Goal: Transaction & Acquisition: Download file/media

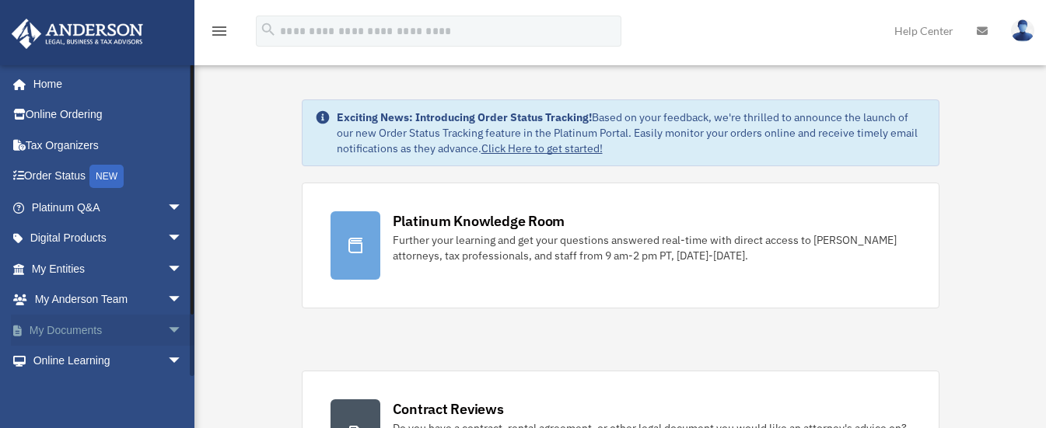
click at [96, 334] on link "My Documents arrow_drop_down" at bounding box center [108, 330] width 195 height 31
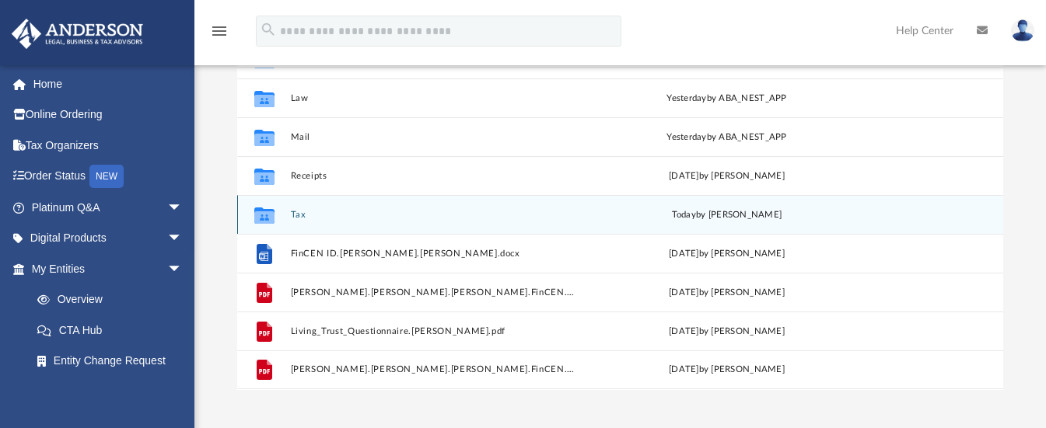
scroll to position [233, 0]
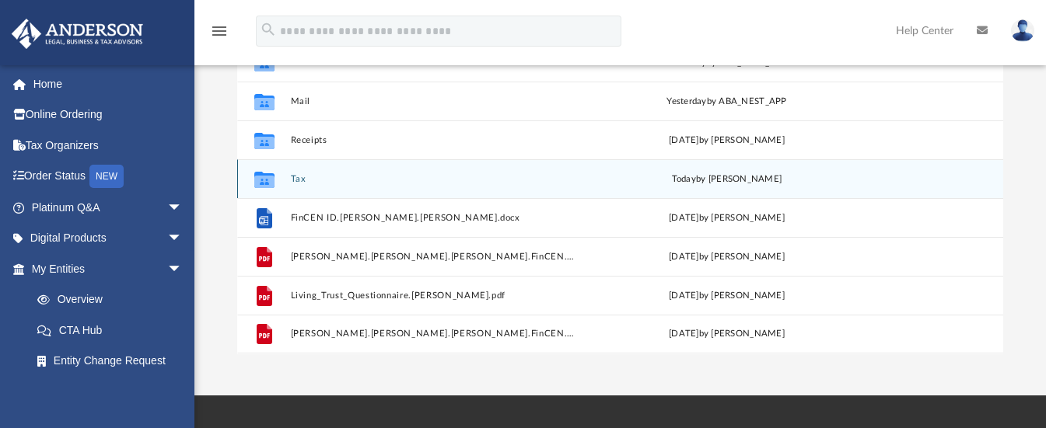
click at [295, 176] on button "Tax" at bounding box center [433, 179] width 286 height 10
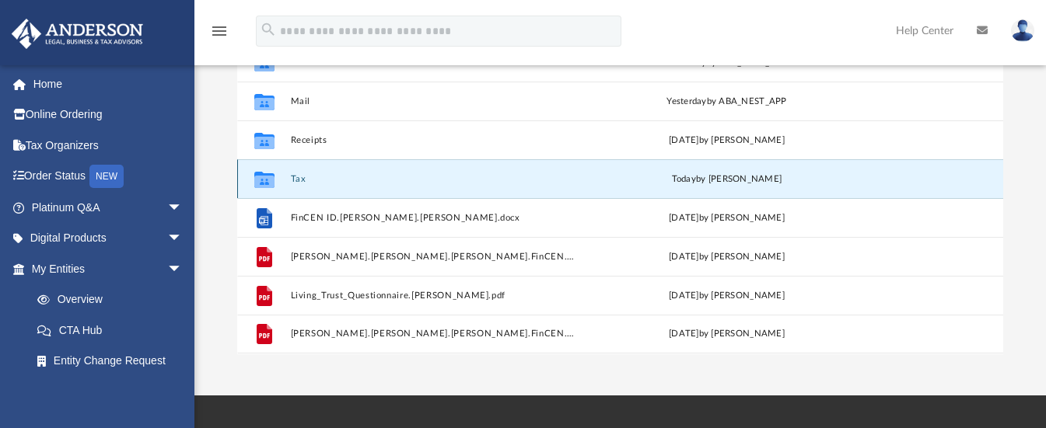
click at [295, 176] on button "Tax" at bounding box center [433, 179] width 286 height 10
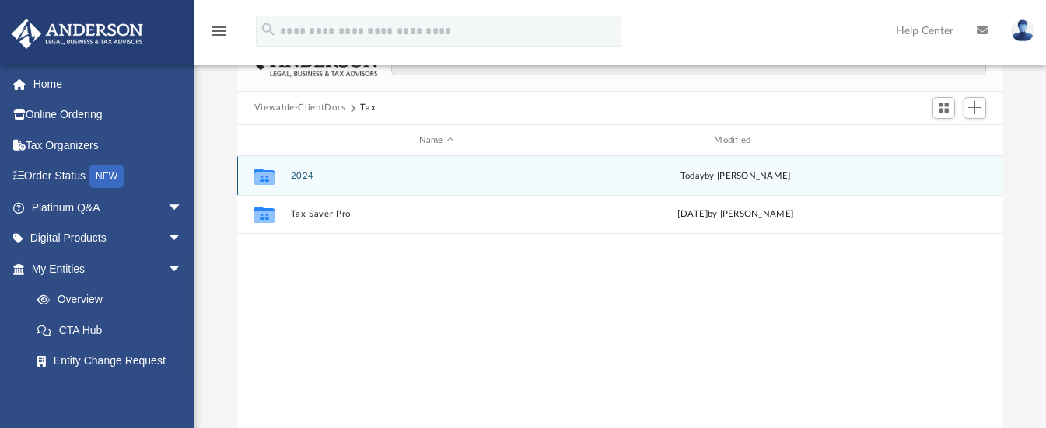
scroll to position [78, 0]
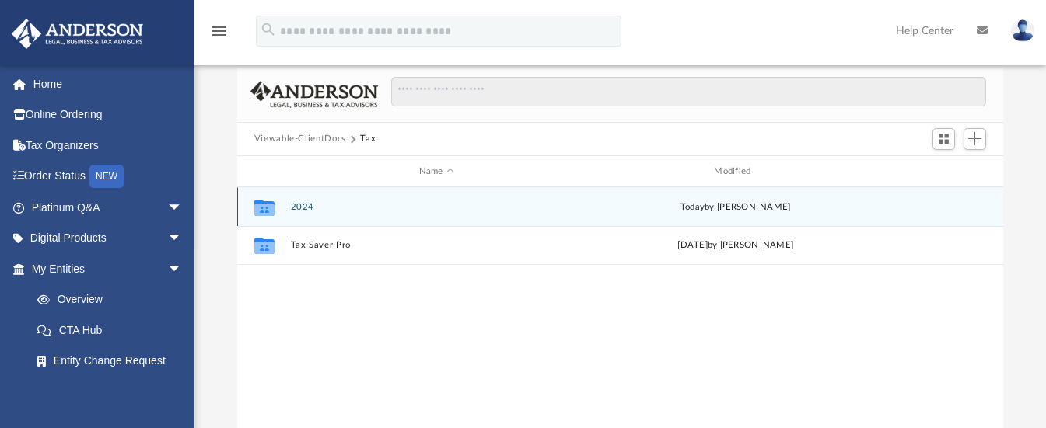
click at [613, 201] on div "[DATE] by [PERSON_NAME]" at bounding box center [735, 208] width 292 height 14
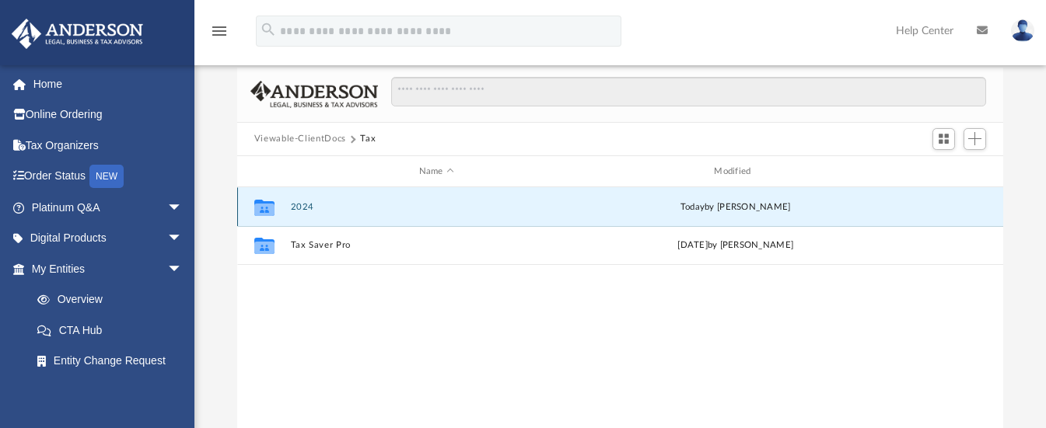
click at [614, 199] on div "Collaborated Folder 2024 [DATE] by [PERSON_NAME]" at bounding box center [620, 206] width 766 height 39
click at [690, 329] on div "Collaborated Folder 2024 today by Jasmine Splunge Collaborated Folder Tax Saver…" at bounding box center [620, 348] width 766 height 322
click at [303, 207] on button "2024" at bounding box center [436, 207] width 292 height 10
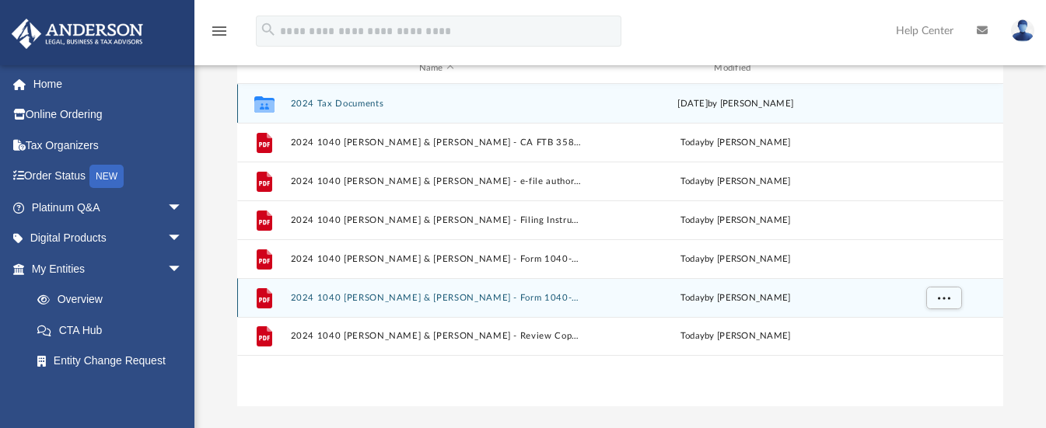
scroll to position [155, 0]
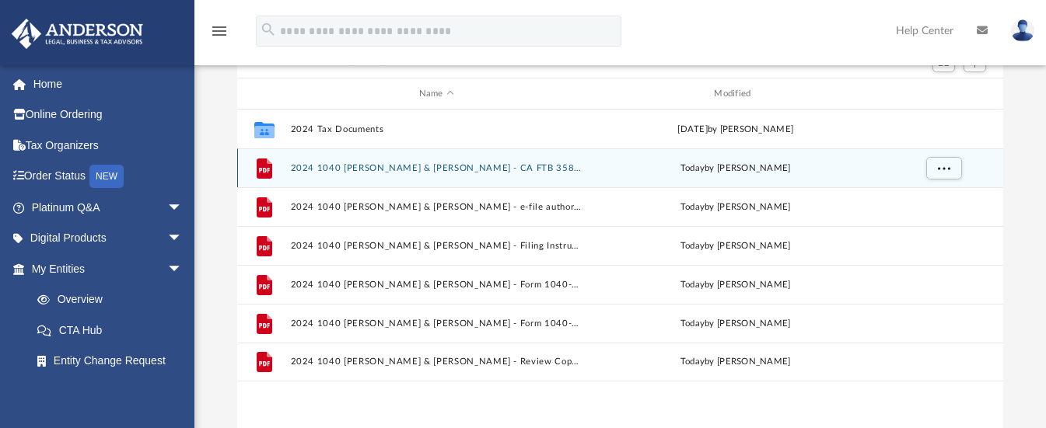
click at [561, 166] on button "2024 1040 Pulido-Elrod, Jennifer Anne & Elrod, Stacey James - CA FTB 3582 Payme…" at bounding box center [436, 168] width 292 height 10
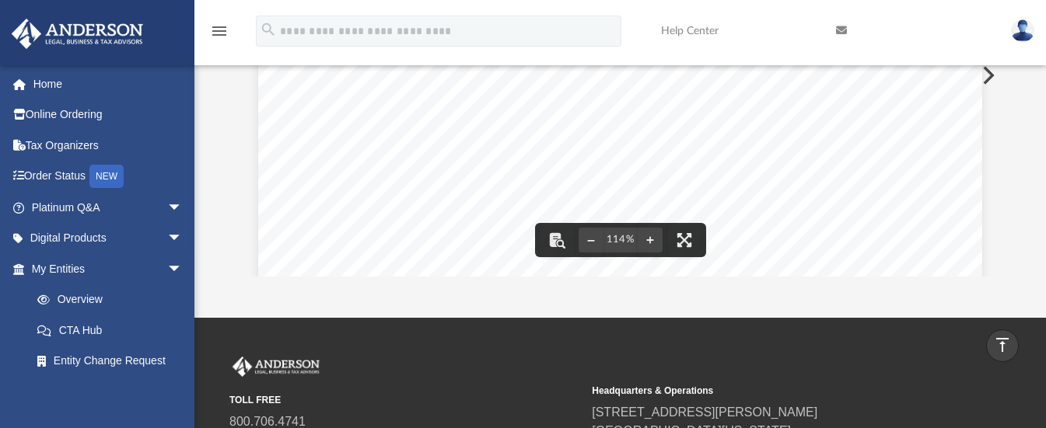
scroll to position [0, 0]
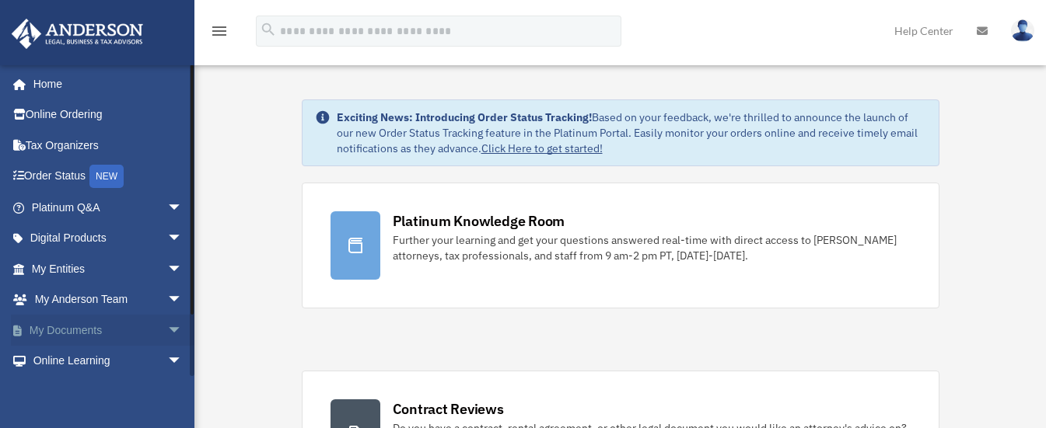
click at [97, 335] on link "My Documents arrow_drop_down" at bounding box center [108, 330] width 195 height 31
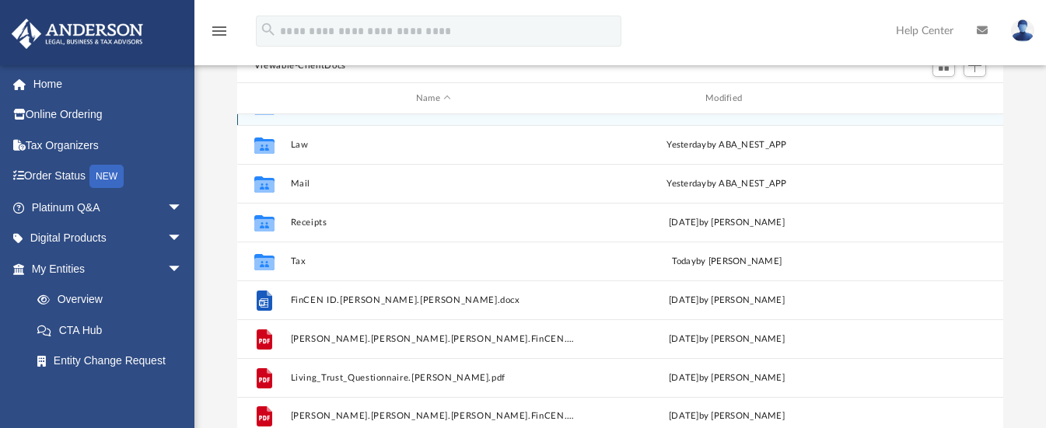
scroll to position [155, 0]
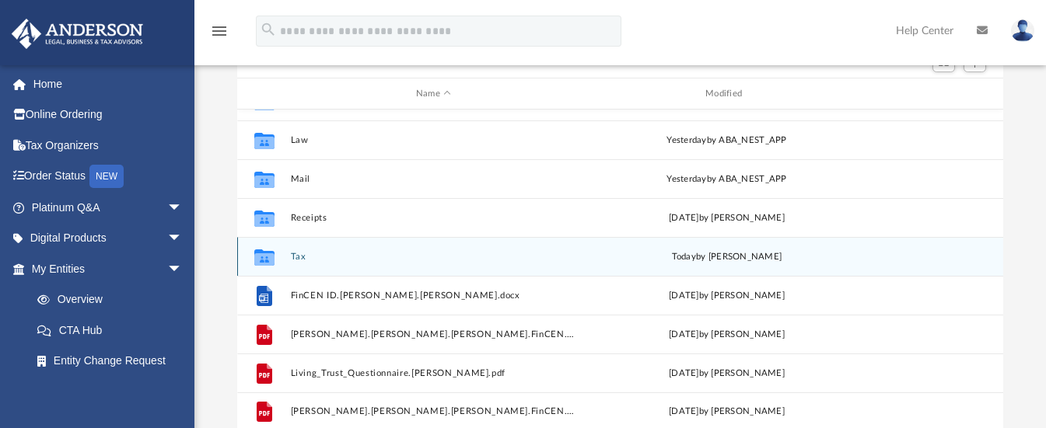
click at [699, 257] on div "today by Jasmine Splunge" at bounding box center [726, 257] width 286 height 14
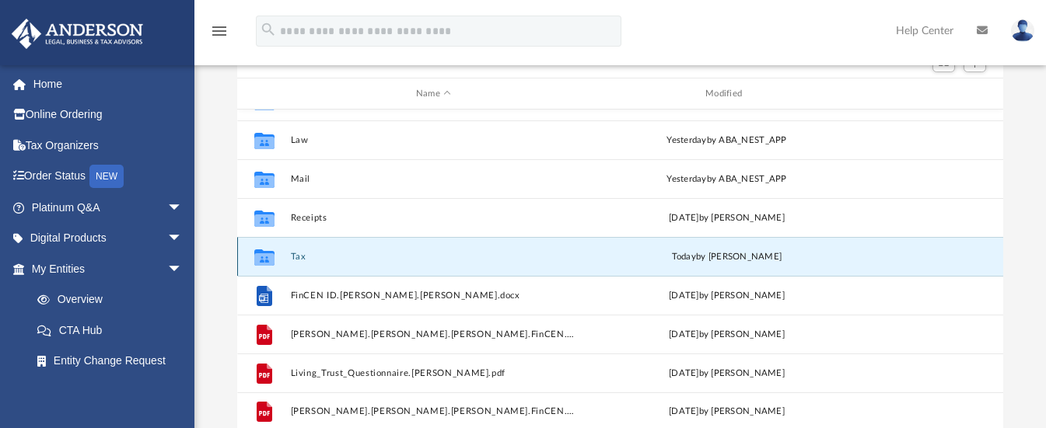
click at [295, 255] on button "Tax" at bounding box center [433, 257] width 286 height 10
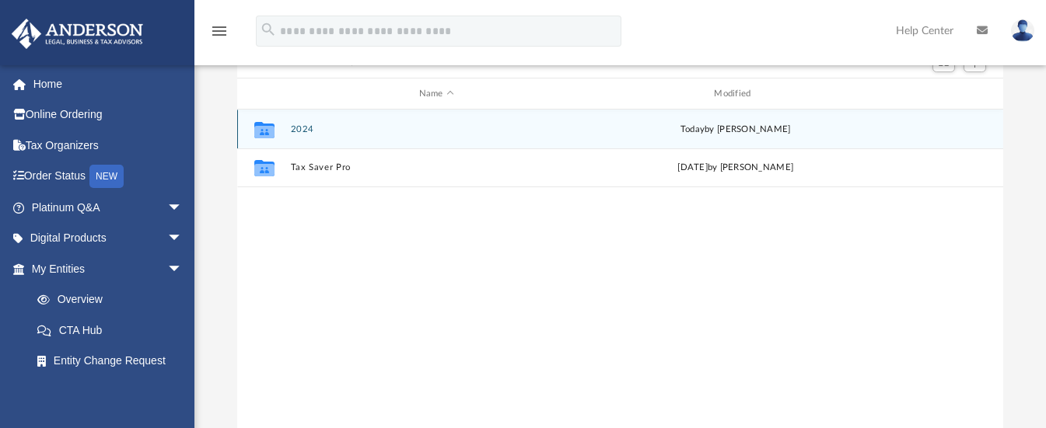
click at [303, 131] on button "2024" at bounding box center [436, 129] width 292 height 10
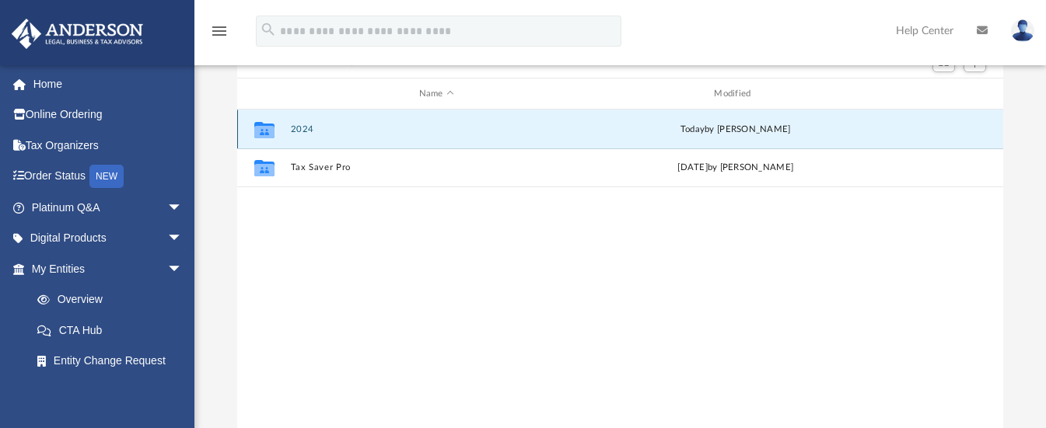
click at [305, 131] on button "2024" at bounding box center [436, 129] width 292 height 10
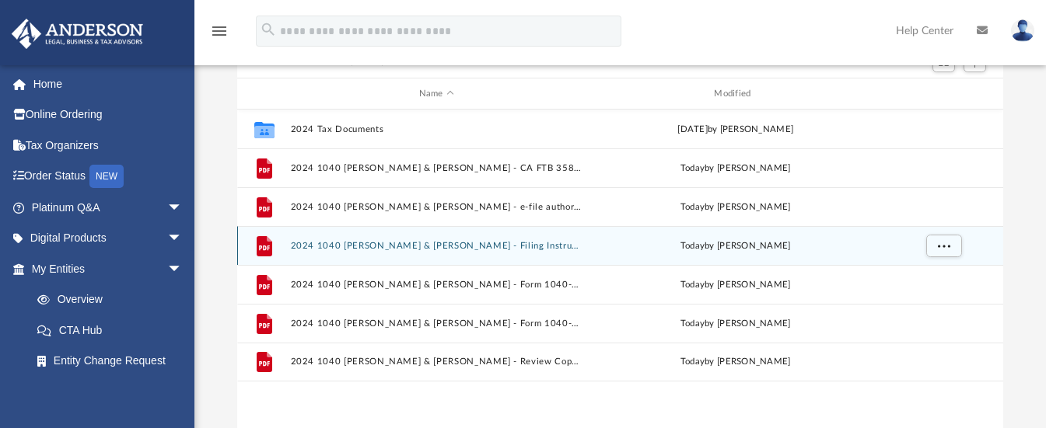
click at [673, 246] on div "today by Jasmine Splunge" at bounding box center [735, 246] width 292 height 14
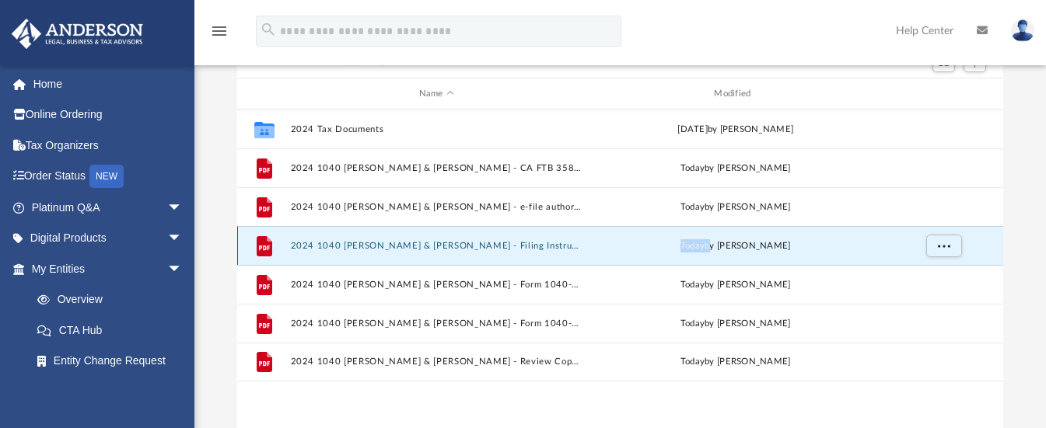
click at [673, 246] on div "today by Jasmine Splunge" at bounding box center [735, 246] width 292 height 14
click at [472, 245] on button "2024 1040 [PERSON_NAME] & [PERSON_NAME] - Filing Instructions.pdf" at bounding box center [436, 246] width 292 height 10
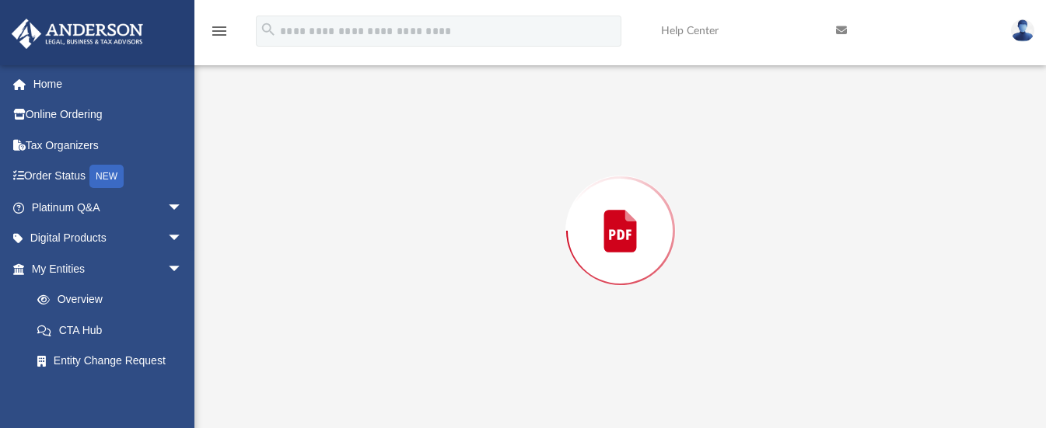
click at [472, 245] on div "Preview" at bounding box center [620, 230] width 766 height 401
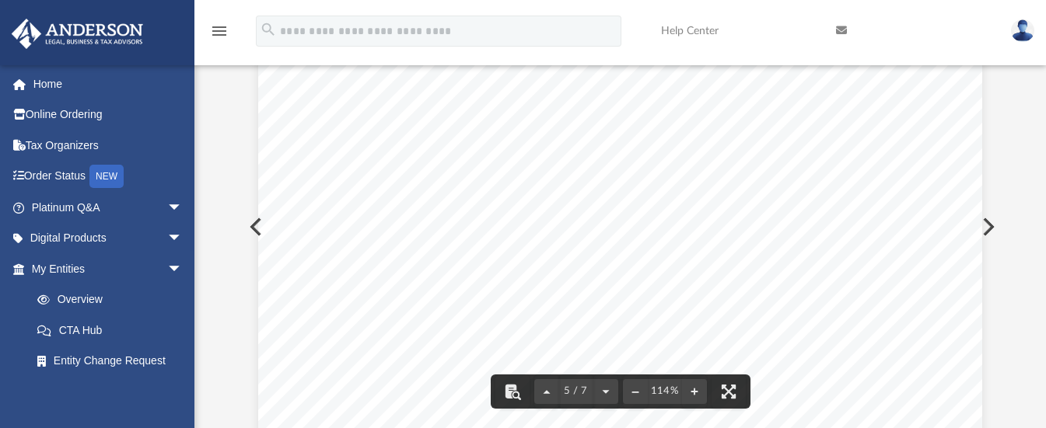
click at [986, 228] on button "Preview" at bounding box center [986, 227] width 34 height 44
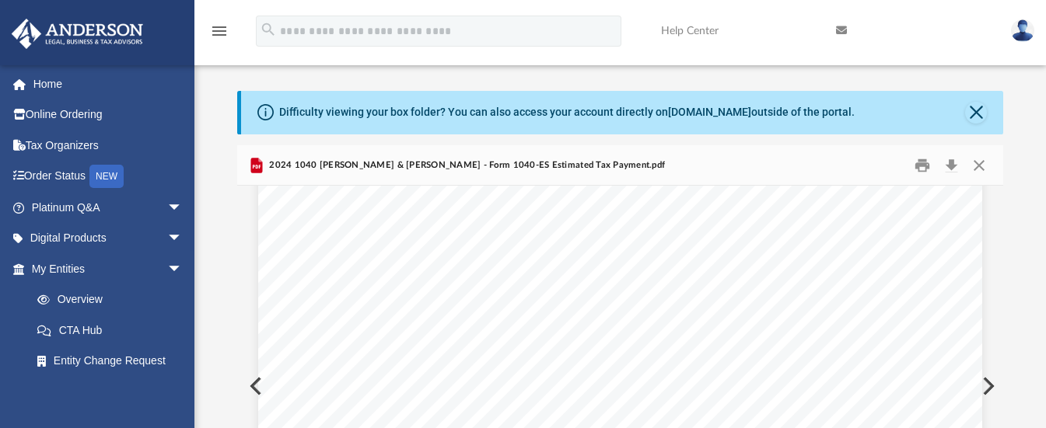
scroll to position [4969, 0]
click at [976, 162] on button "Close" at bounding box center [979, 165] width 28 height 24
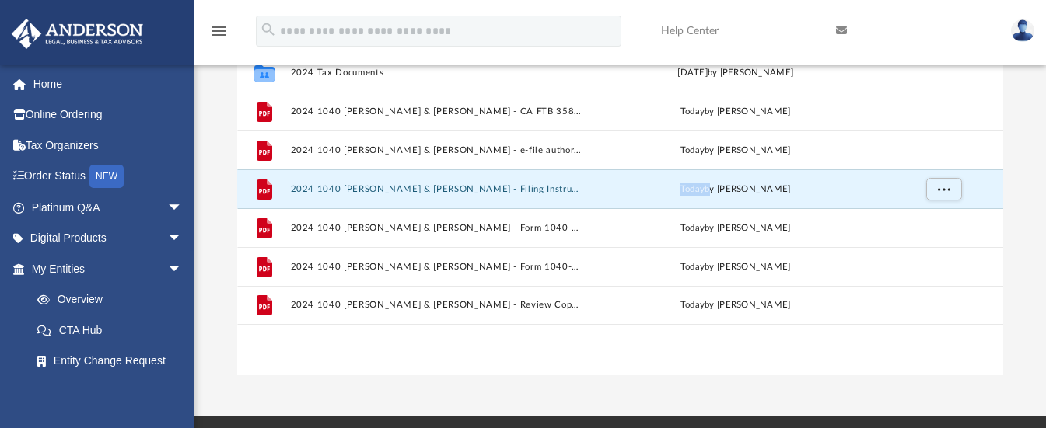
scroll to position [311, 0]
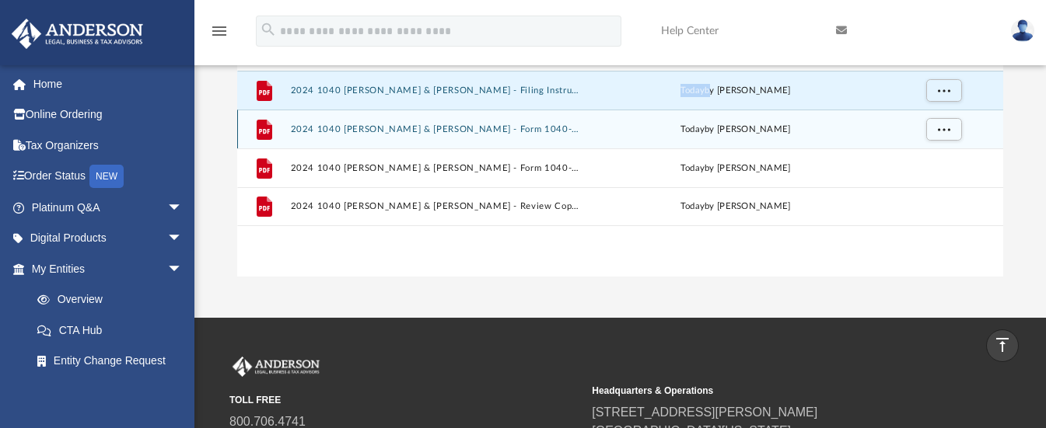
click at [533, 128] on button "2024 1040 [PERSON_NAME] & [PERSON_NAME] - Form 1040-ES Estimated Tax Payment.pdf" at bounding box center [436, 129] width 292 height 10
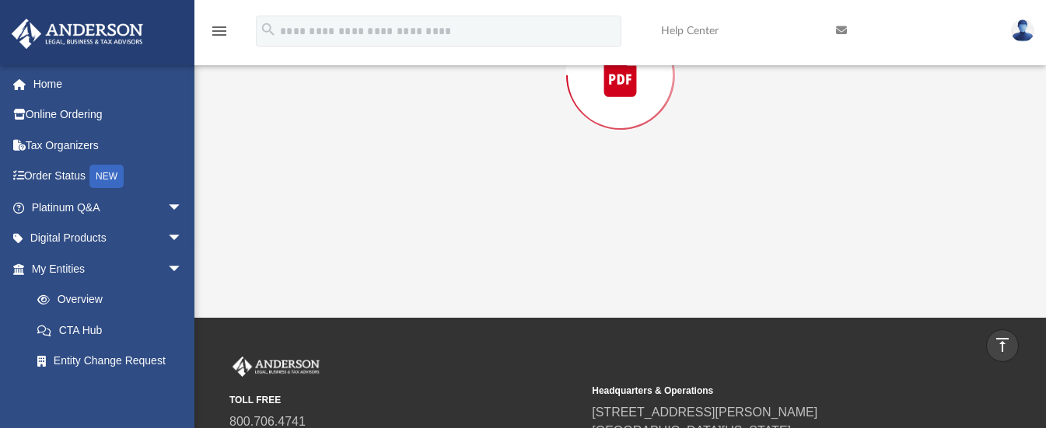
scroll to position [159, 0]
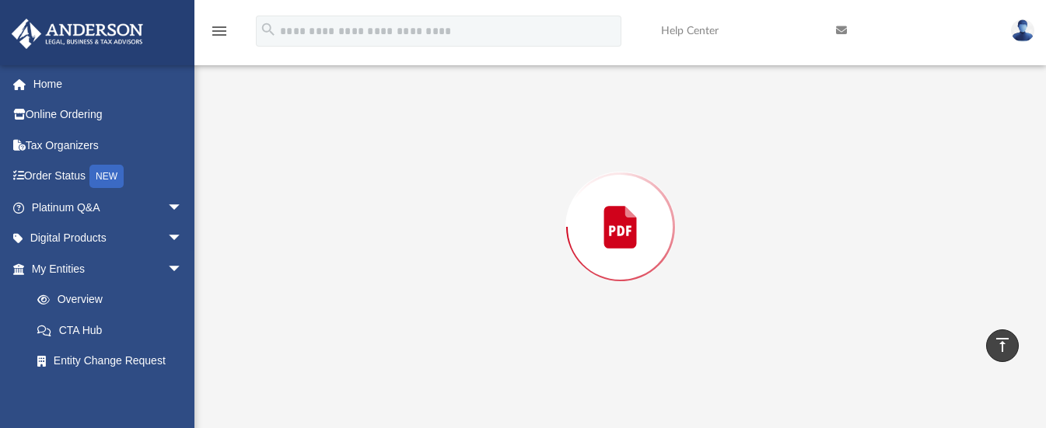
click at [533, 128] on div "Preview" at bounding box center [620, 226] width 766 height 401
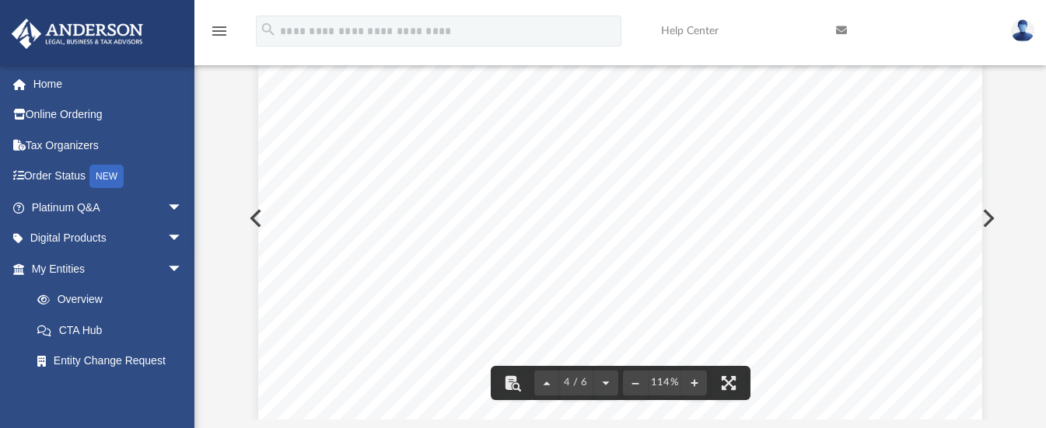
scroll to position [2792, 0]
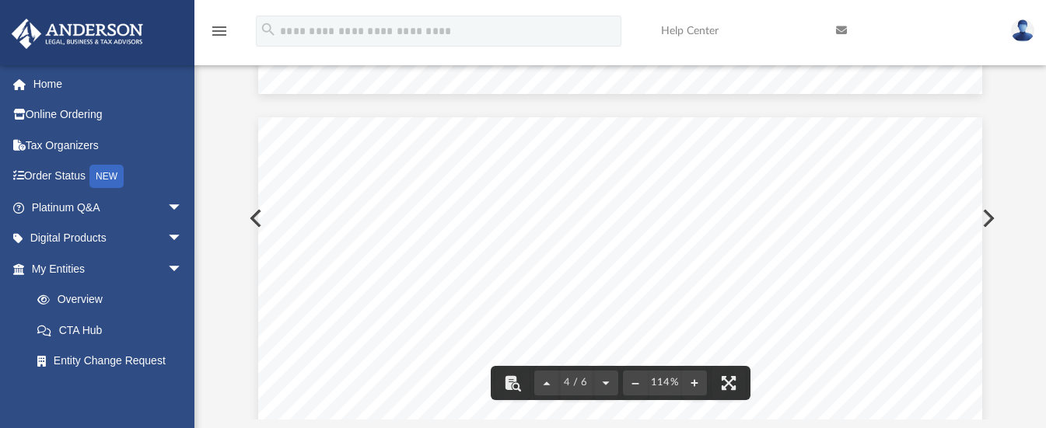
click at [986, 214] on button "Preview" at bounding box center [986, 219] width 34 height 44
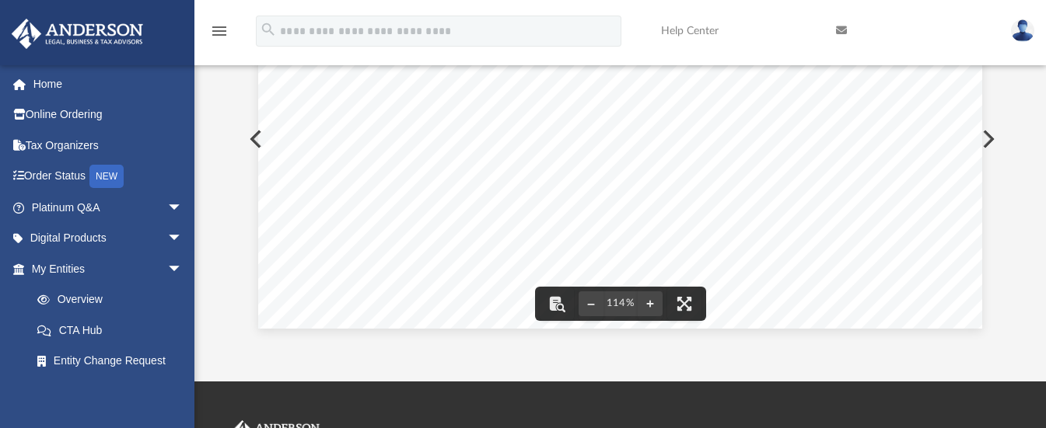
scroll to position [311, 0]
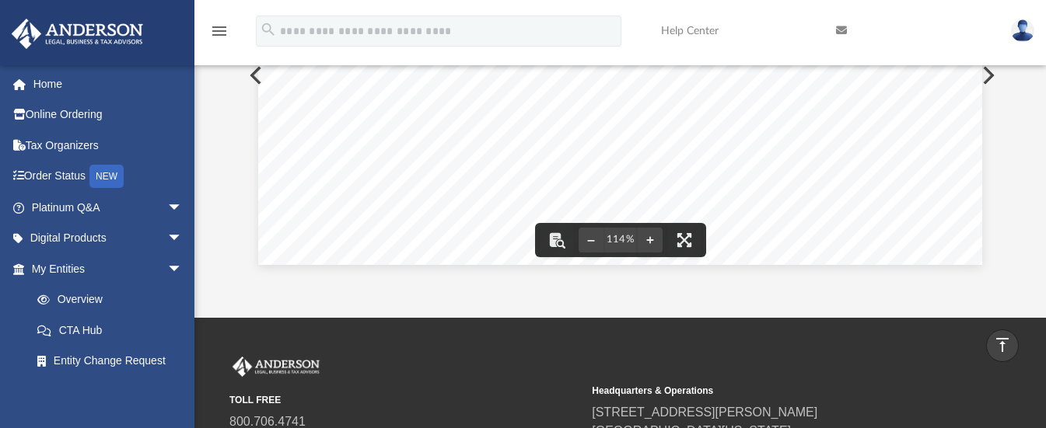
click at [990, 75] on button "Preview" at bounding box center [986, 76] width 34 height 44
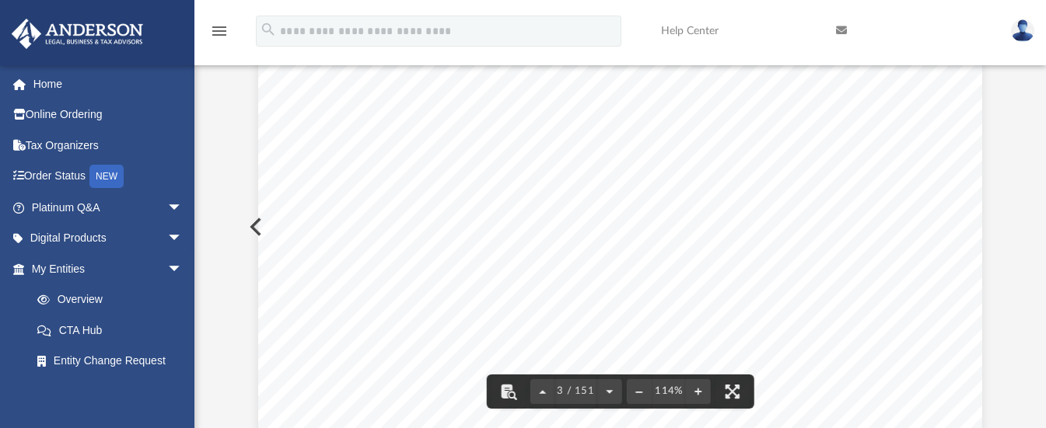
scroll to position [2876, 0]
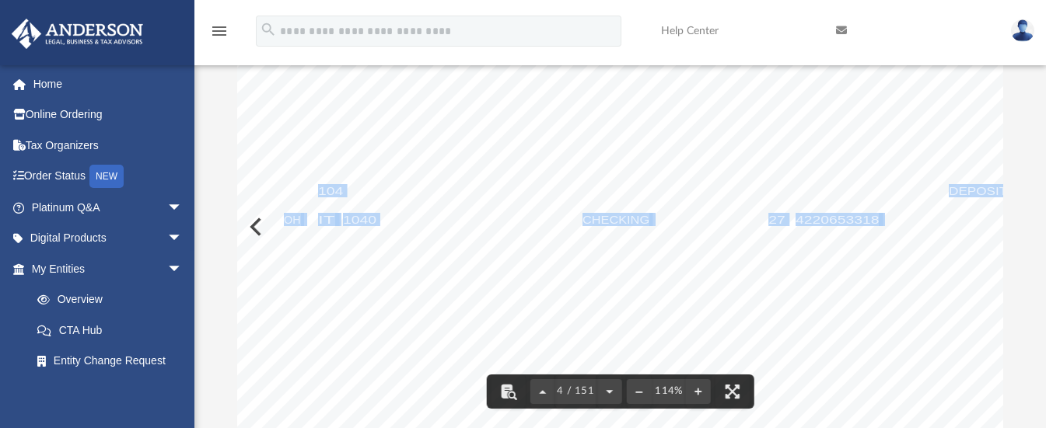
drag, startPoint x: 764, startPoint y: 225, endPoint x: 520, endPoint y: 250, distance: 245.4
click at [525, 249] on div "403481 04-01-24 Direct Deposit/Debit Report Name: ID Number: Debit/Deposit Date…" at bounding box center [705, 404] width 937 height 724
click at [637, 397] on button "File preview" at bounding box center [639, 392] width 25 height 34
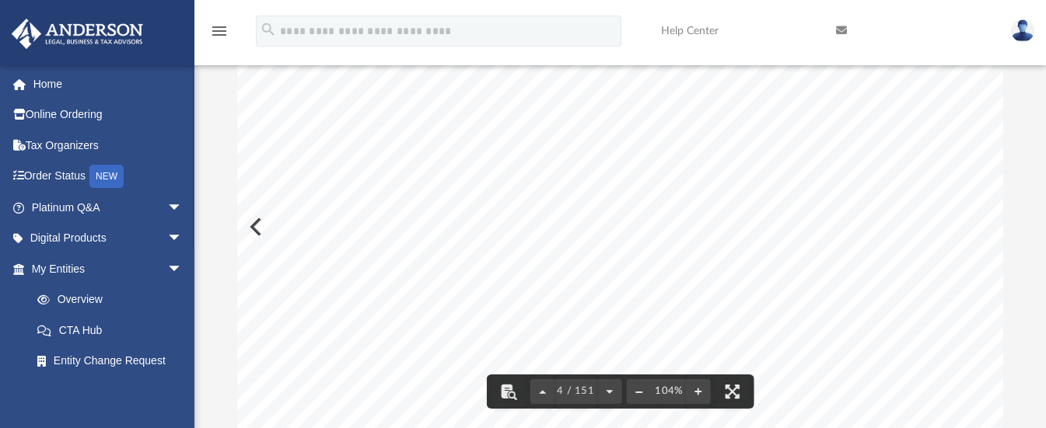
scroll to position [2629, 33]
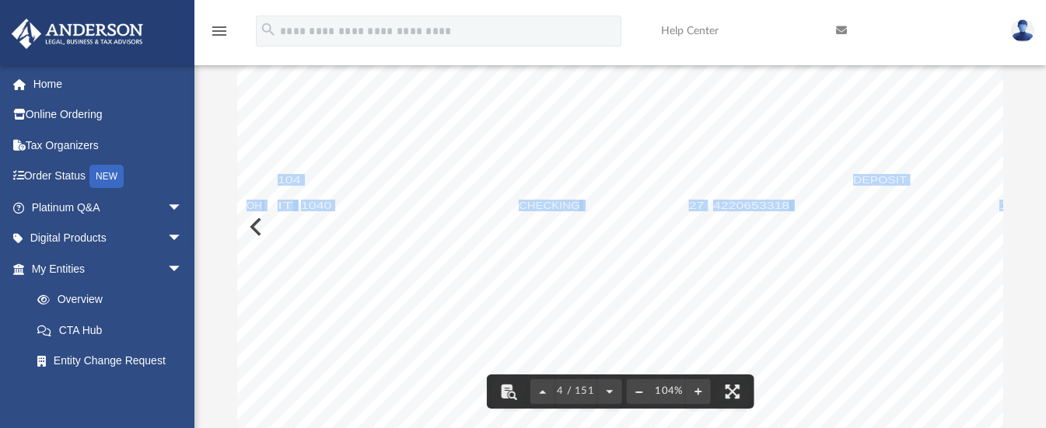
click at [637, 393] on button "File preview" at bounding box center [639, 392] width 25 height 34
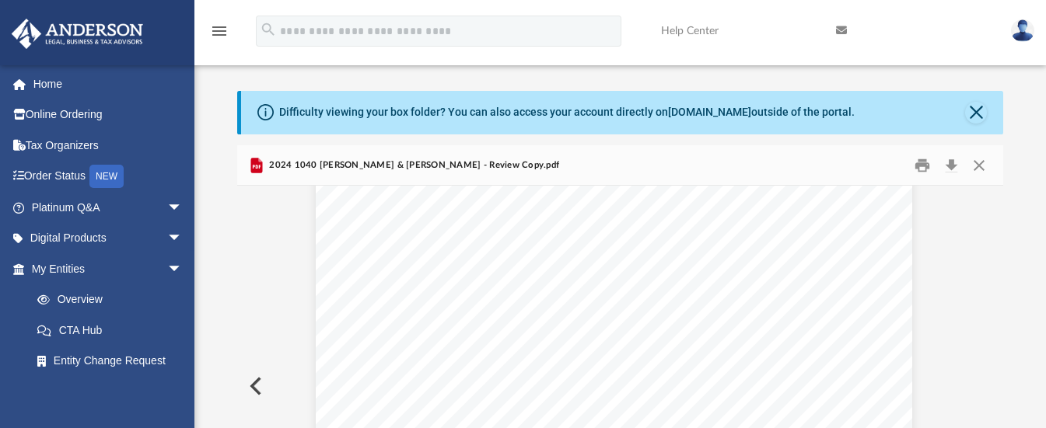
scroll to position [0, 18]
click at [981, 167] on button "Close" at bounding box center [979, 165] width 28 height 24
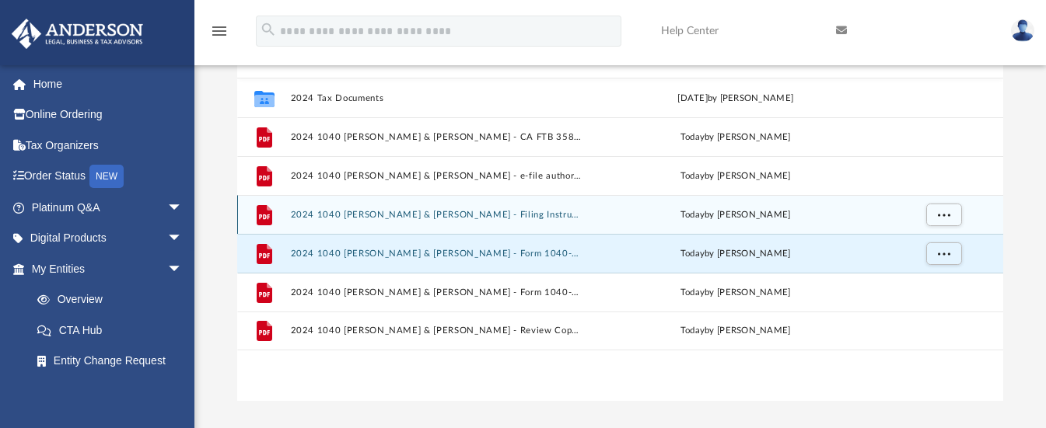
scroll to position [264, 0]
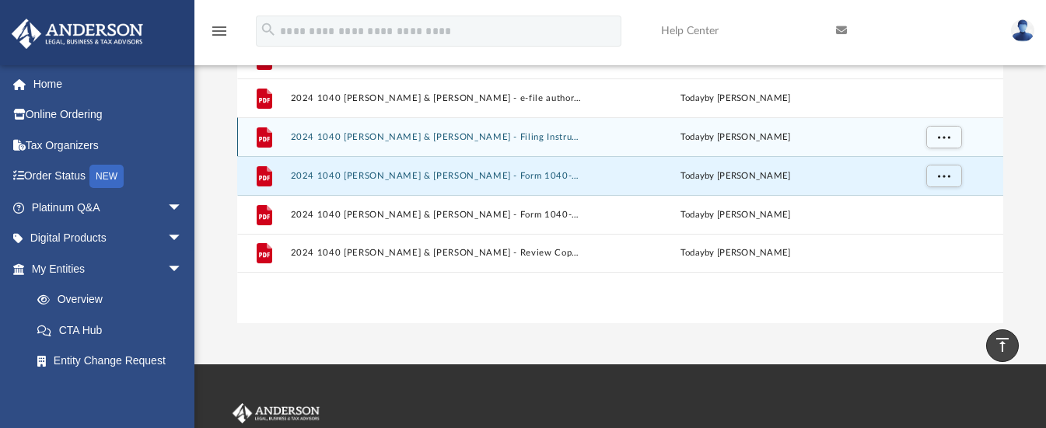
click at [421, 139] on button "2024 1040 [PERSON_NAME] & [PERSON_NAME] - Filing Instructions.pdf" at bounding box center [436, 137] width 292 height 10
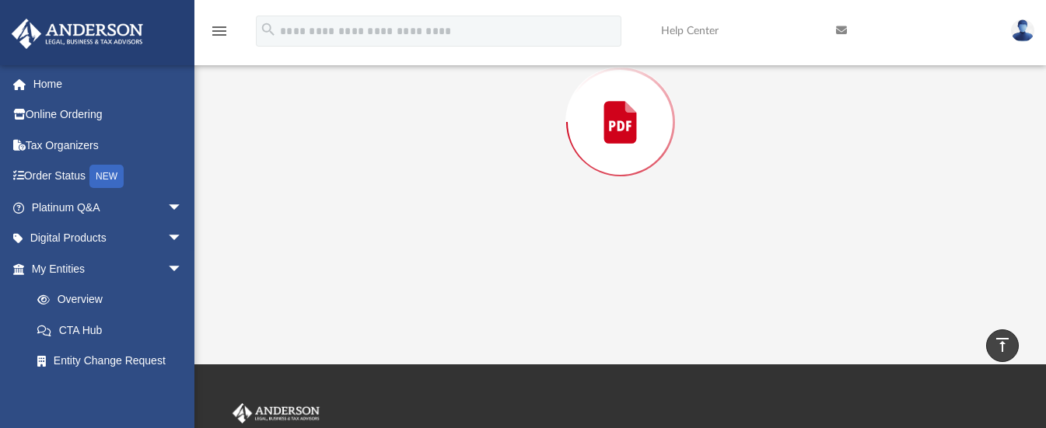
scroll to position [159, 0]
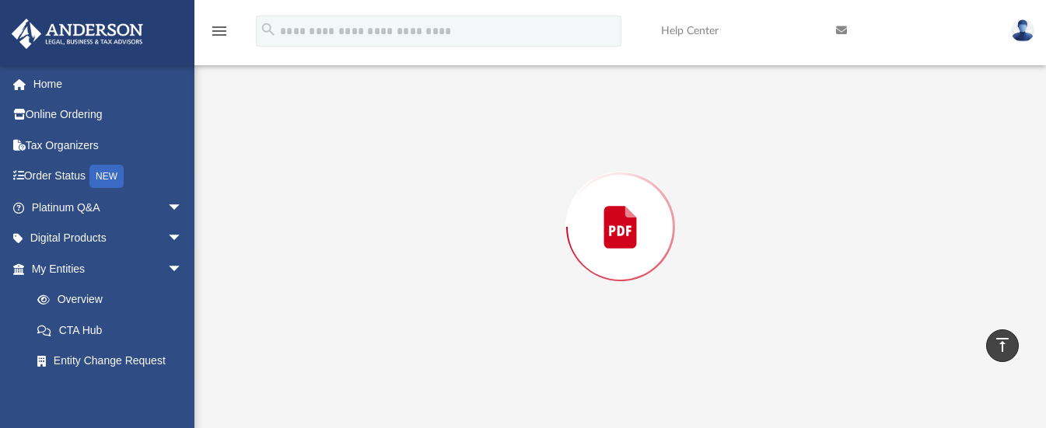
click at [421, 139] on div "Preview" at bounding box center [620, 226] width 766 height 401
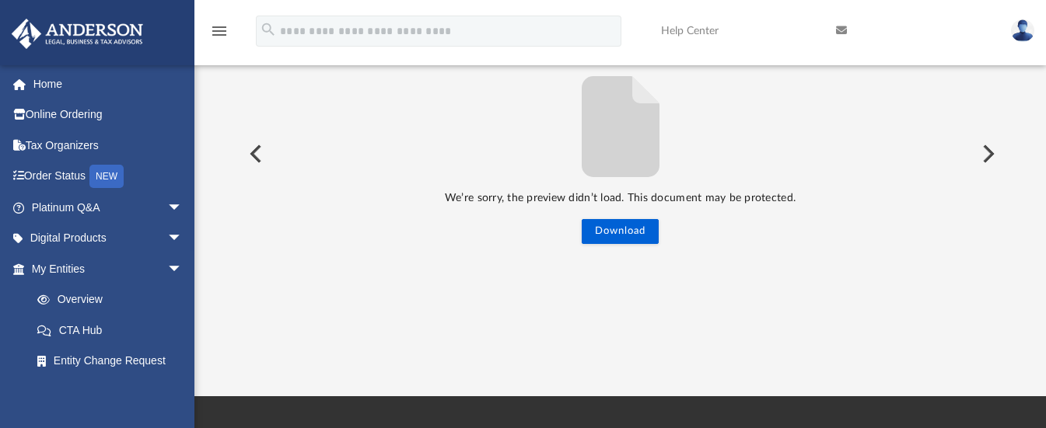
scroll to position [233, 0]
click at [990, 158] on button "Preview" at bounding box center [986, 153] width 34 height 44
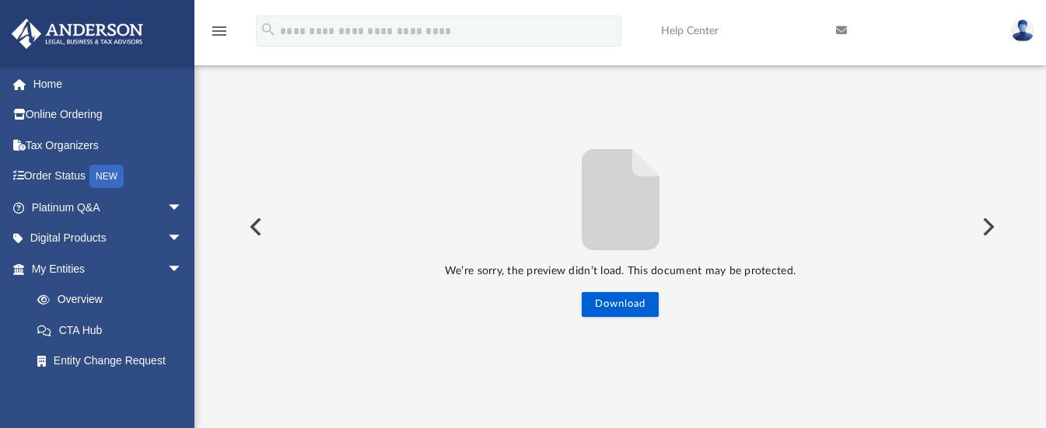
click at [259, 227] on button "Preview" at bounding box center [254, 227] width 34 height 44
click at [253, 237] on button "Preview" at bounding box center [254, 227] width 34 height 44
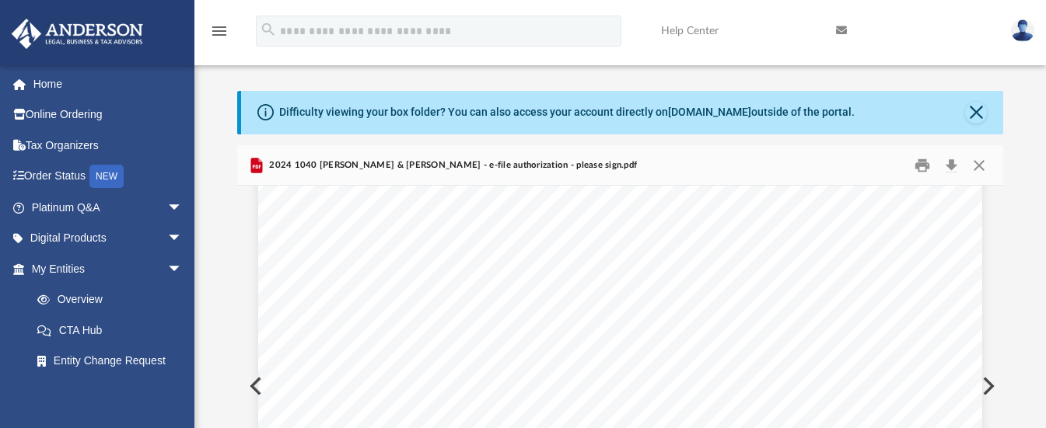
scroll to position [0, 0]
click at [920, 165] on button "Print" at bounding box center [921, 165] width 31 height 24
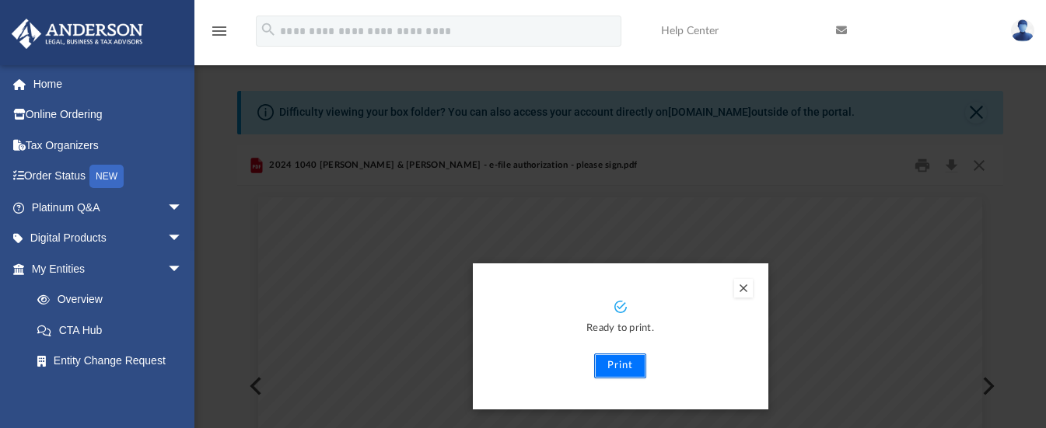
click at [626, 367] on button "Print" at bounding box center [620, 366] width 52 height 25
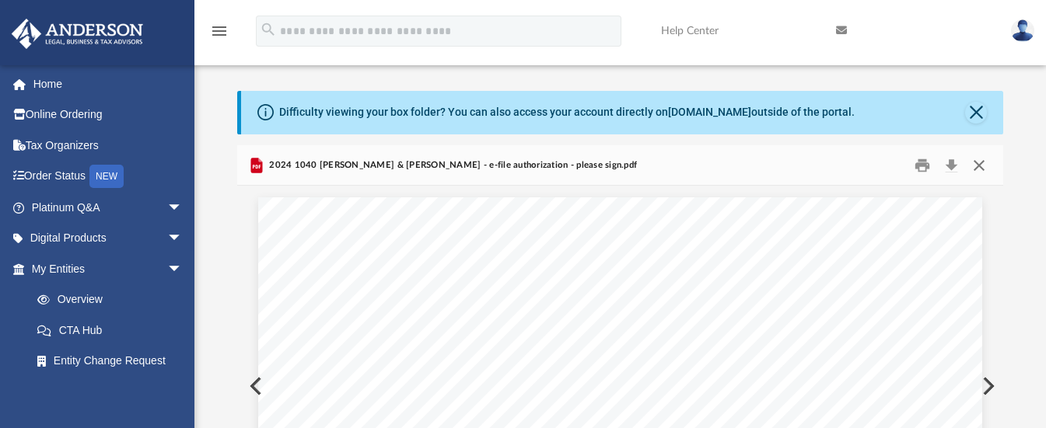
click at [979, 159] on button "Close" at bounding box center [979, 165] width 28 height 24
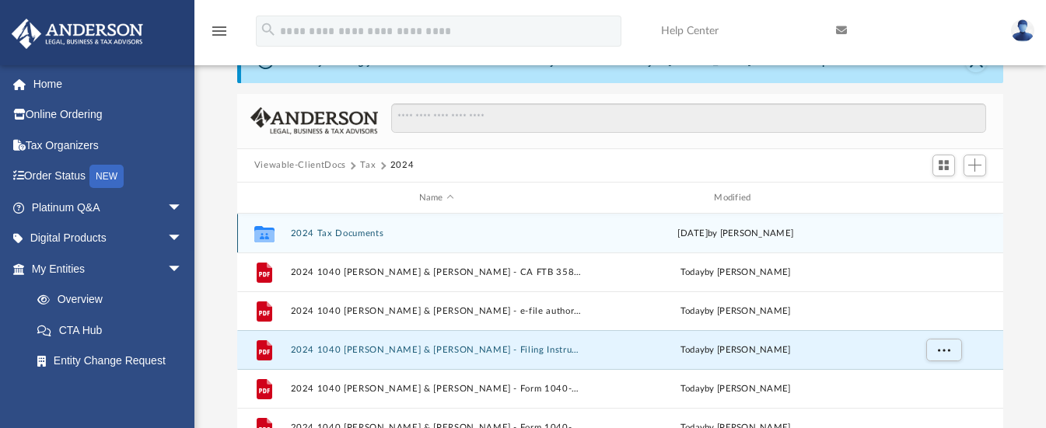
scroll to position [78, 0]
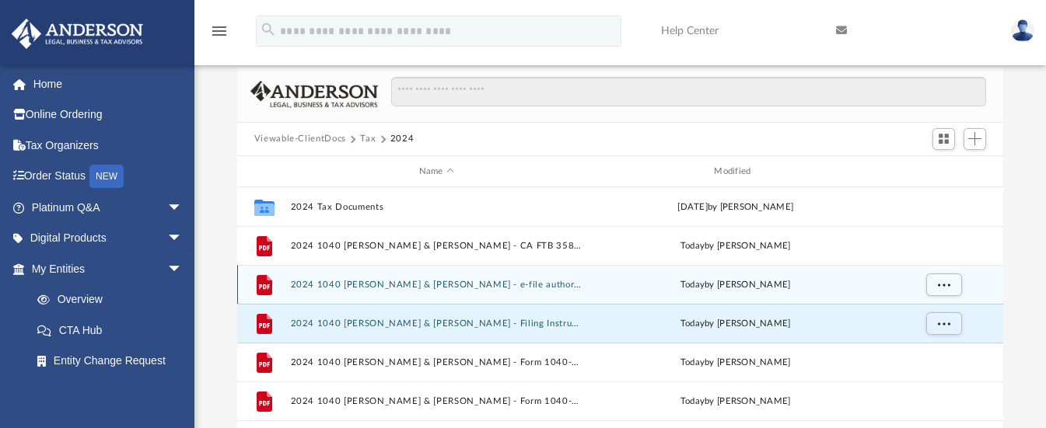
click at [529, 285] on button "2024 1040 [PERSON_NAME] & [PERSON_NAME] - e-file authorization - please sign.pdf" at bounding box center [436, 285] width 292 height 10
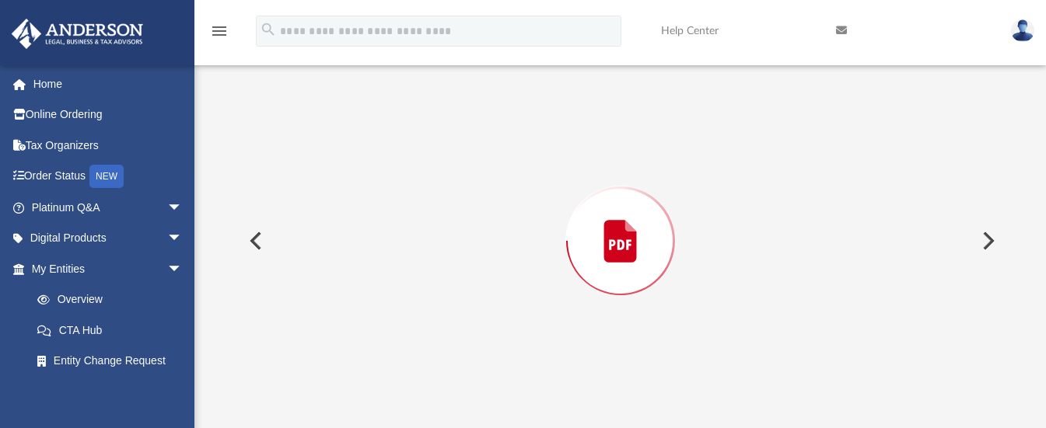
click at [529, 285] on div "Preview" at bounding box center [620, 240] width 766 height 401
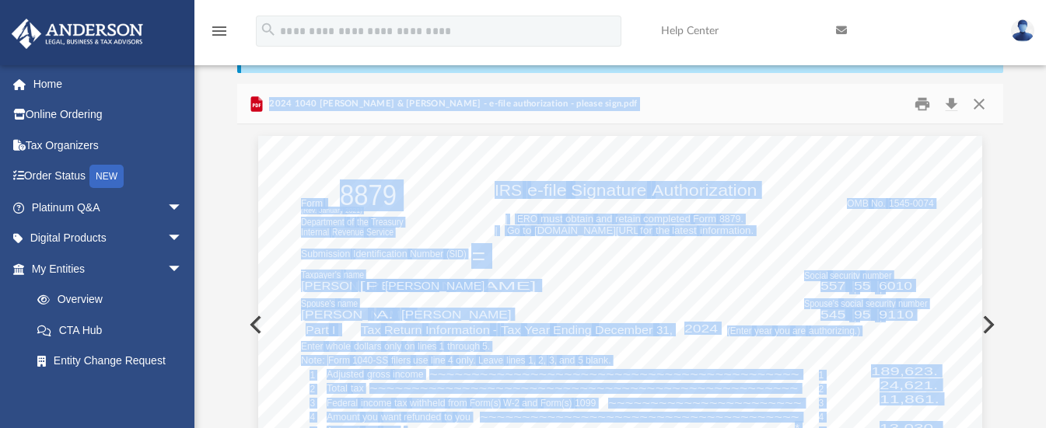
scroll to position [0, 0]
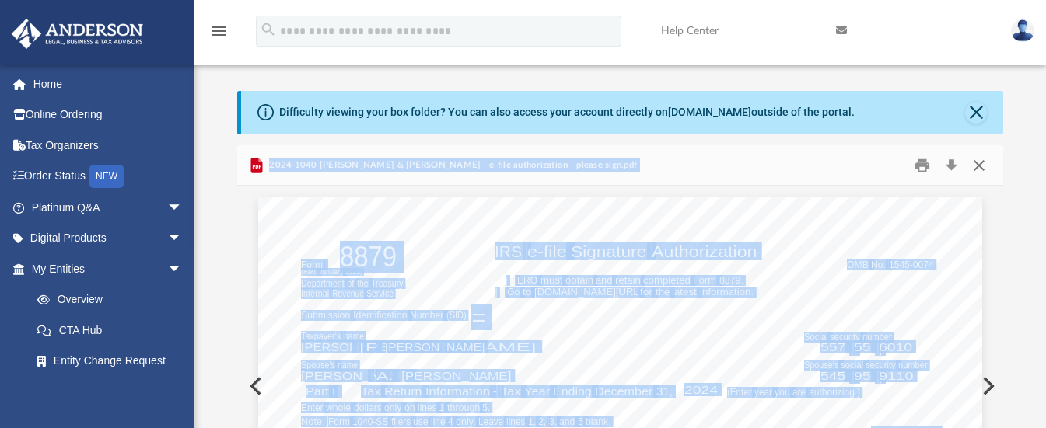
click at [978, 166] on button "Close" at bounding box center [979, 165] width 28 height 24
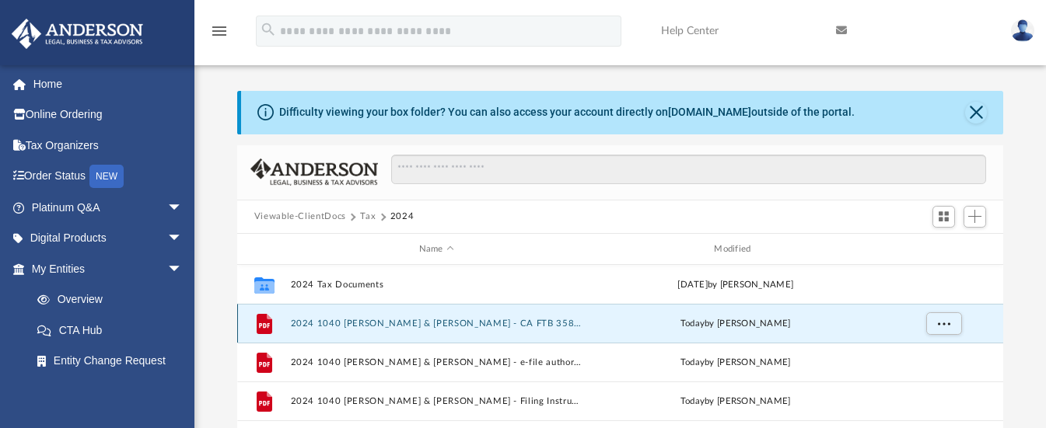
click at [483, 323] on button "2024 1040 [PERSON_NAME] & [PERSON_NAME] - CA FTB 3582 Payment Voucher.pdf" at bounding box center [436, 324] width 292 height 10
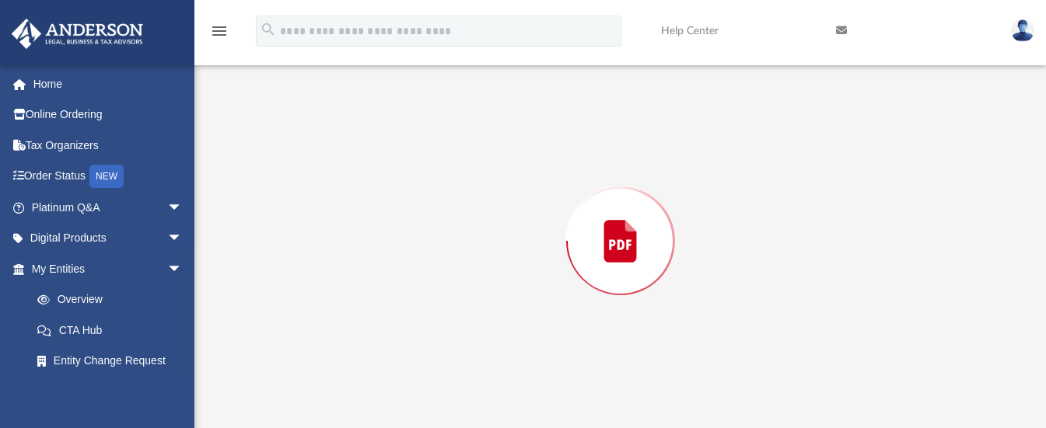
click at [483, 323] on div "Preview" at bounding box center [620, 240] width 766 height 401
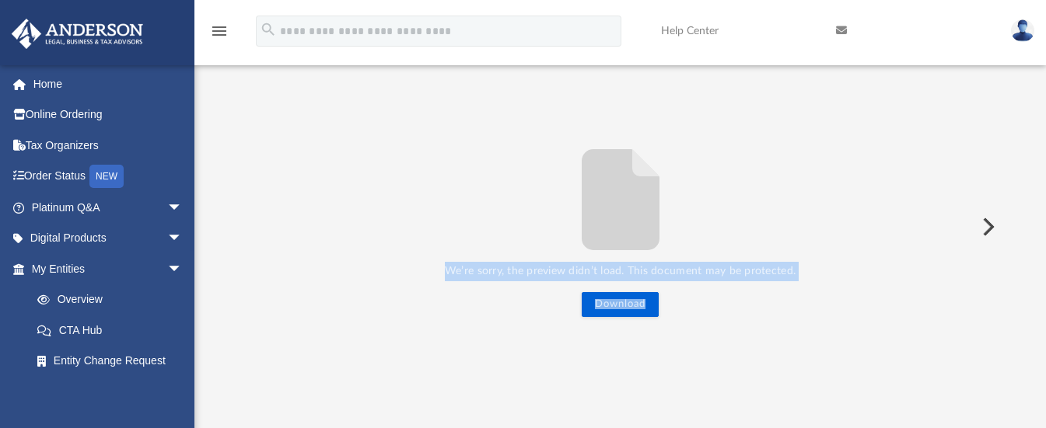
click at [987, 224] on button "Preview" at bounding box center [986, 227] width 34 height 44
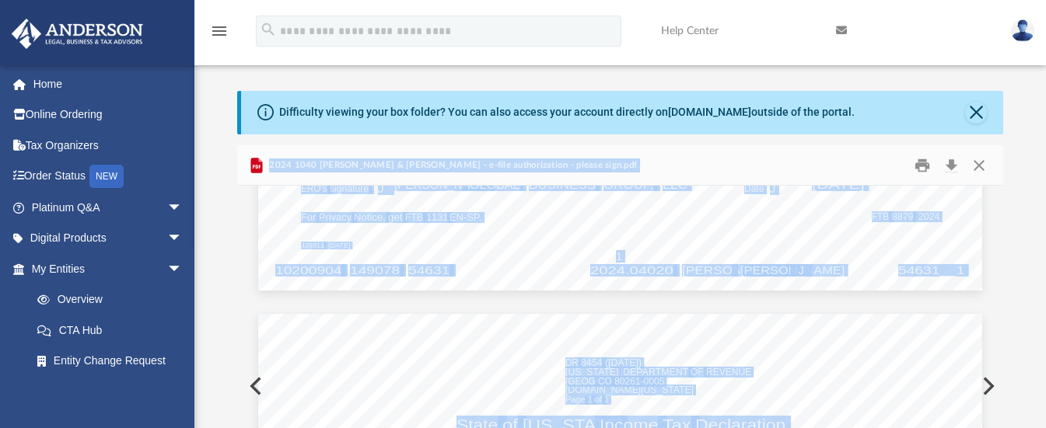
scroll to position [1728, 0]
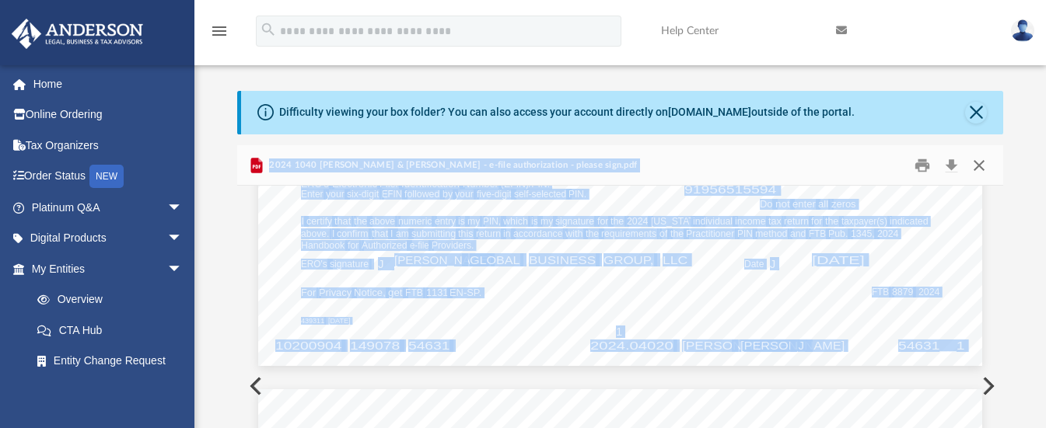
click at [980, 168] on button "Close" at bounding box center [979, 165] width 28 height 24
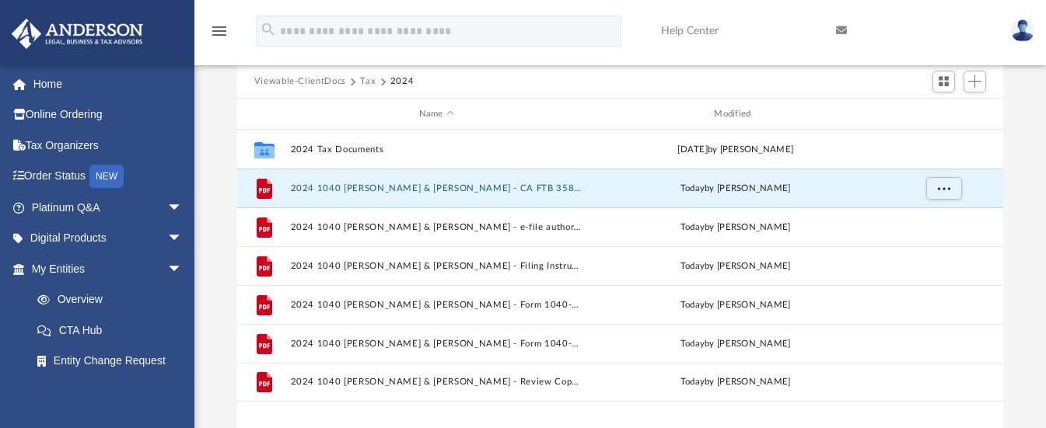
scroll to position [155, 0]
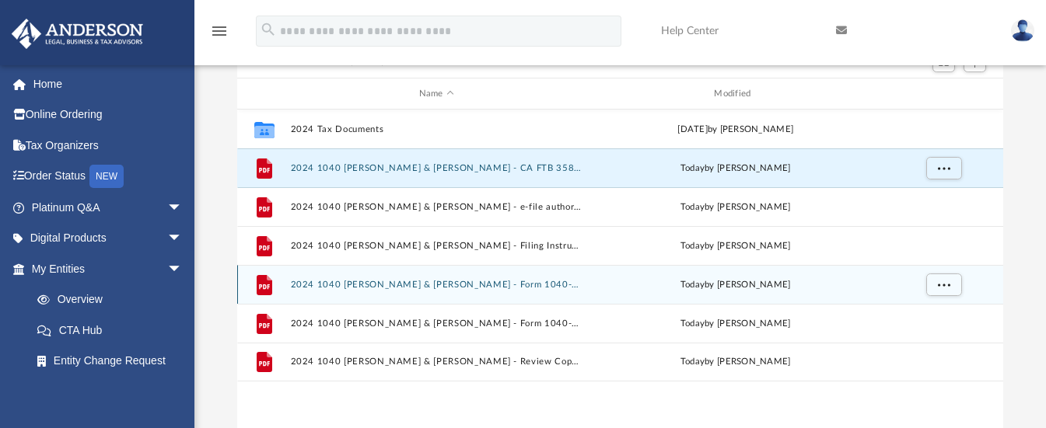
click at [510, 284] on button "2024 1040 [PERSON_NAME] & [PERSON_NAME] - Form 1040-ES Estimated Tax Payment.pdf" at bounding box center [436, 285] width 292 height 10
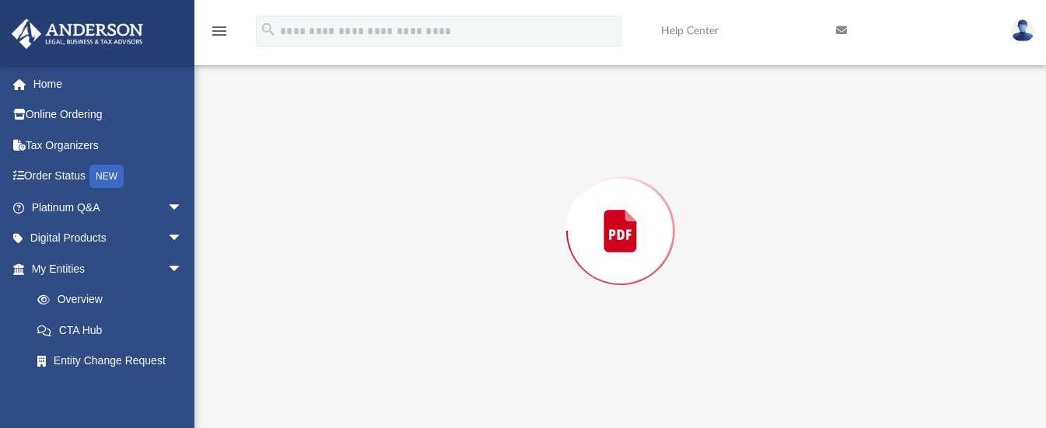
click at [510, 284] on div "Preview" at bounding box center [620, 230] width 766 height 401
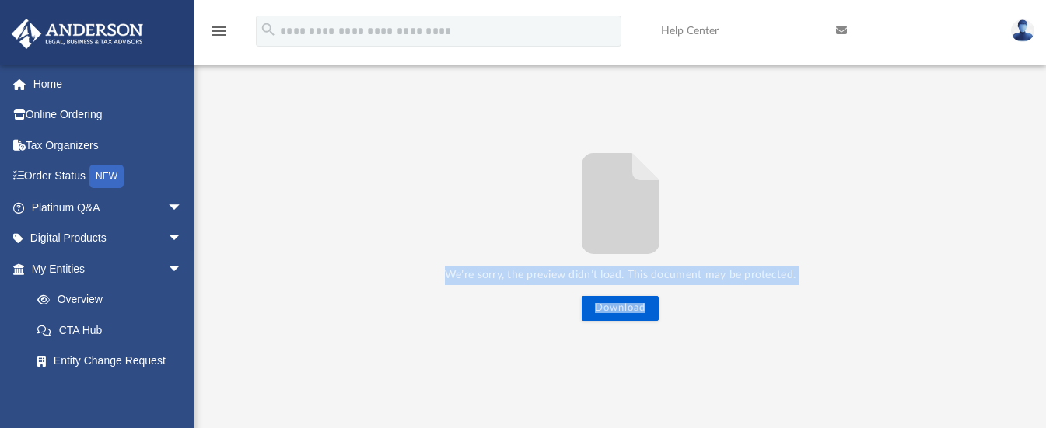
scroll to position [159, 0]
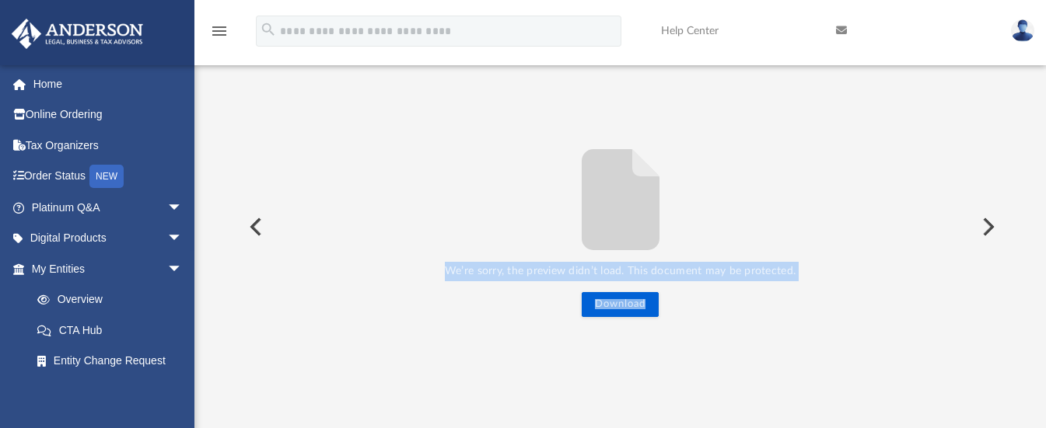
click at [989, 225] on button "Preview" at bounding box center [986, 227] width 34 height 44
click at [986, 222] on button "Preview" at bounding box center [986, 227] width 34 height 44
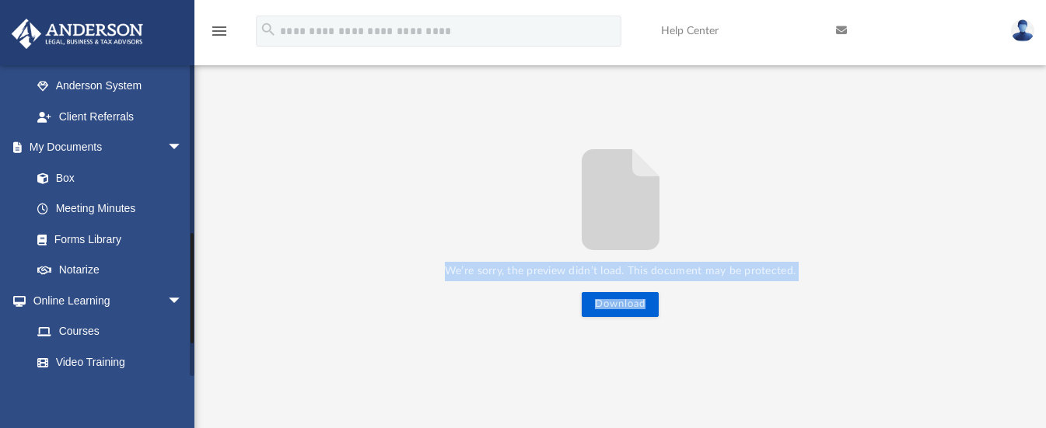
scroll to position [466, 0]
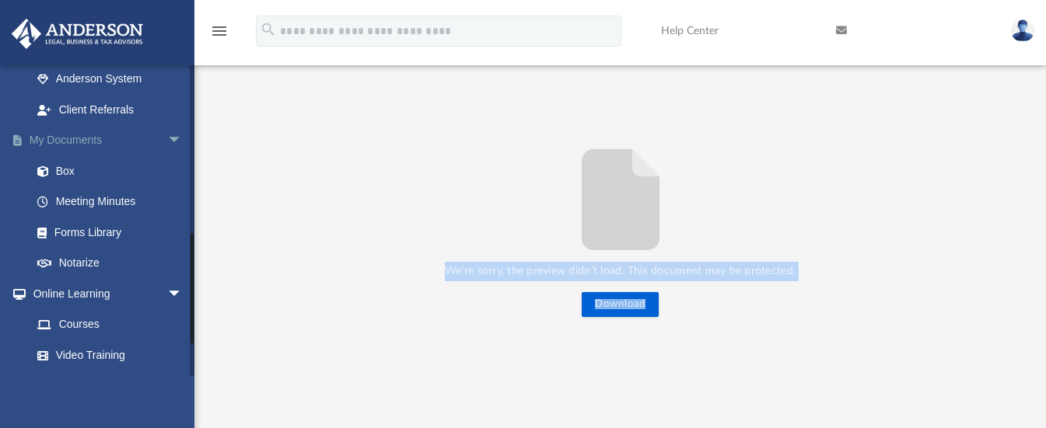
click at [87, 131] on link "My Documents arrow_drop_down" at bounding box center [108, 140] width 195 height 31
click at [88, 137] on link "My Documents arrow_drop_down" at bounding box center [108, 140] width 195 height 31
click at [72, 138] on link "My Documents arrow_drop_down" at bounding box center [108, 140] width 195 height 31
click at [61, 173] on link "Box" at bounding box center [114, 170] width 184 height 31
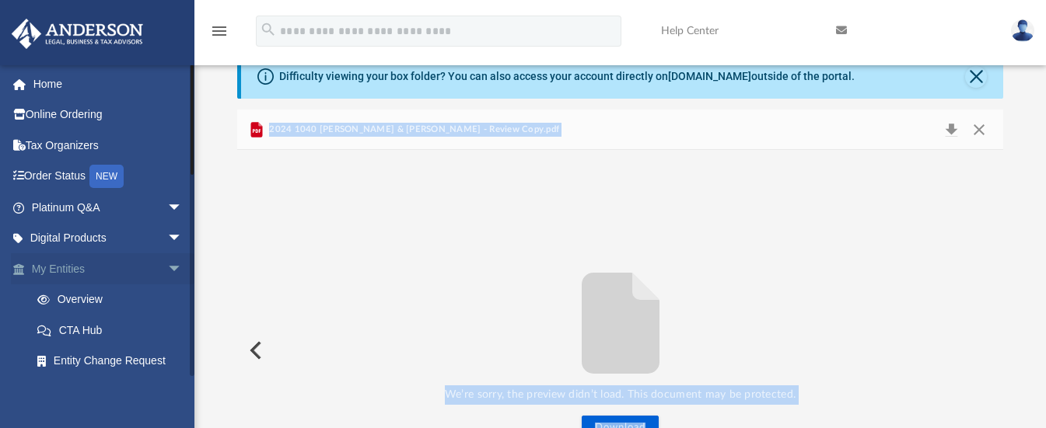
scroll to position [0, 0]
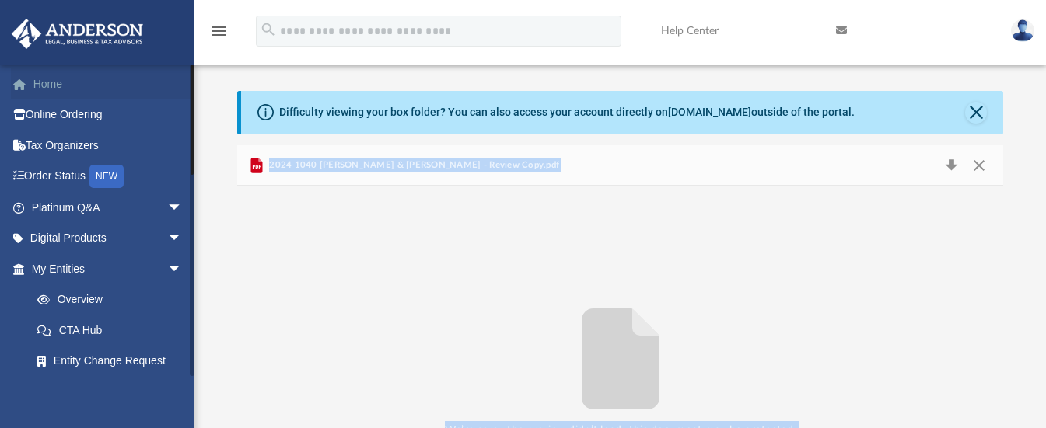
click at [43, 83] on link "Home" at bounding box center [108, 83] width 195 height 31
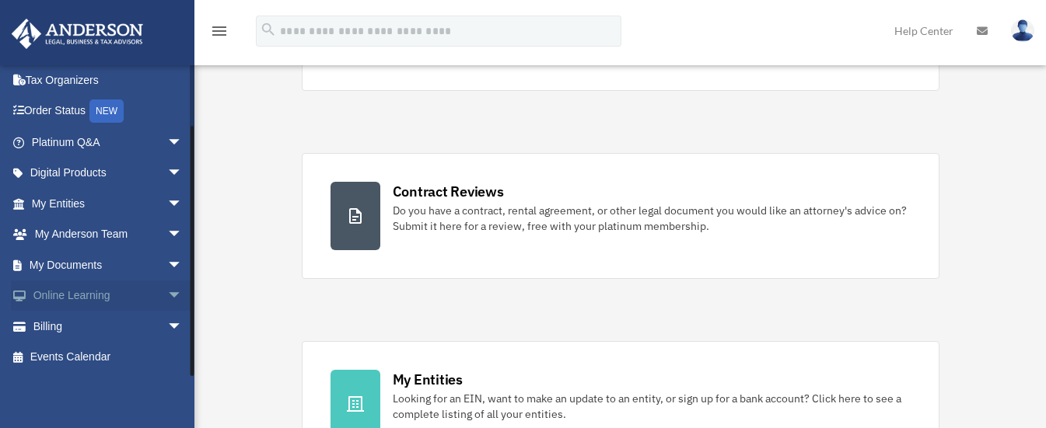
scroll to position [233, 0]
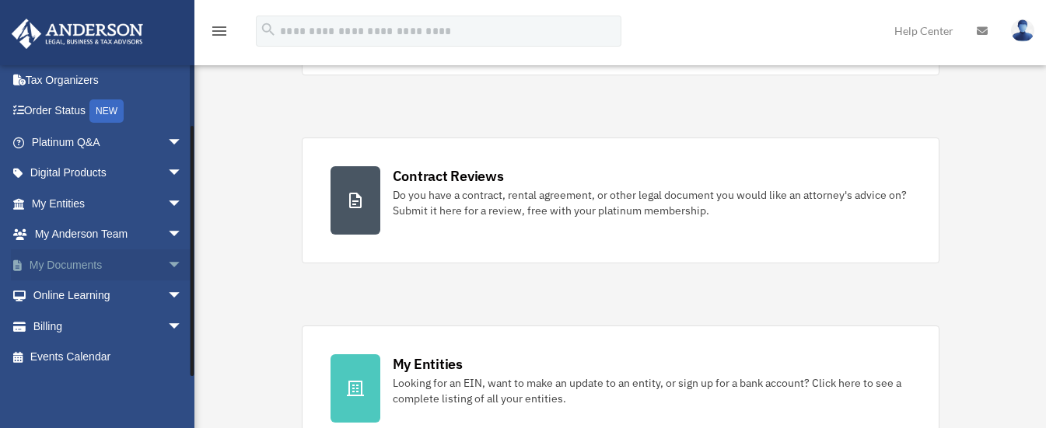
click at [71, 268] on link "My Documents arrow_drop_down" at bounding box center [108, 265] width 195 height 31
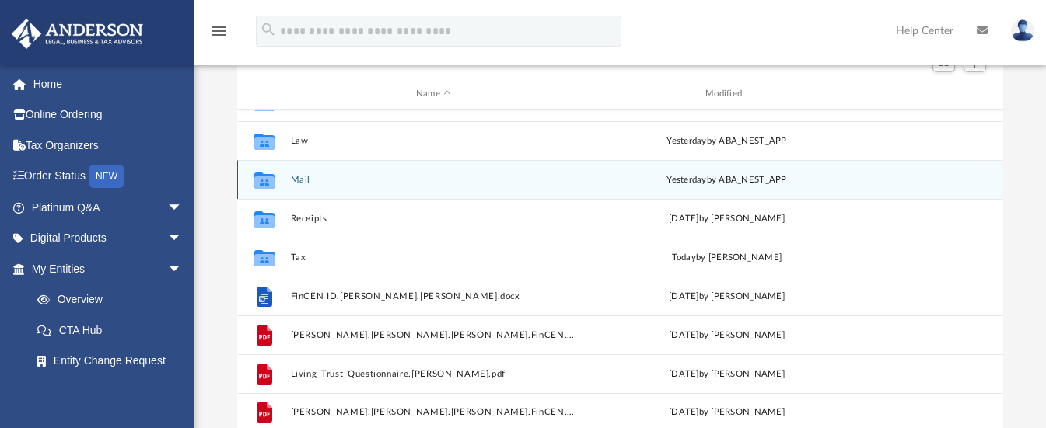
scroll to position [67, 0]
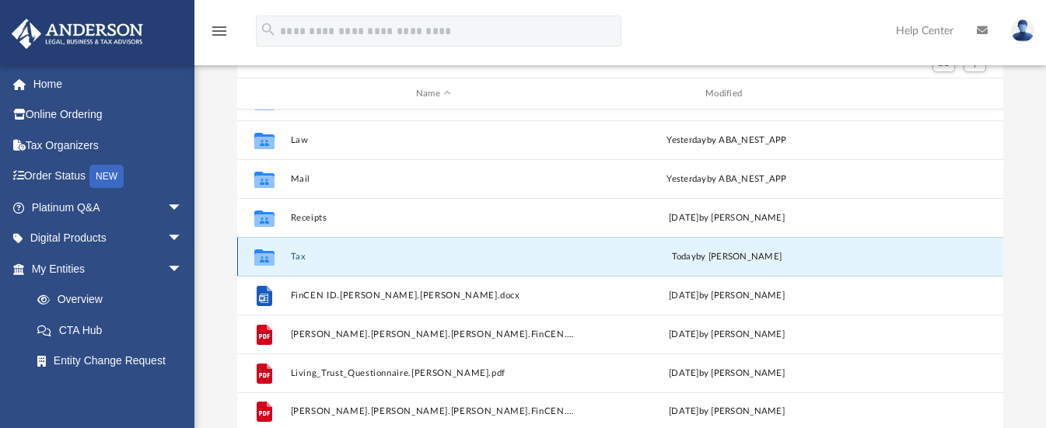
click at [298, 257] on button "Tax" at bounding box center [433, 257] width 286 height 10
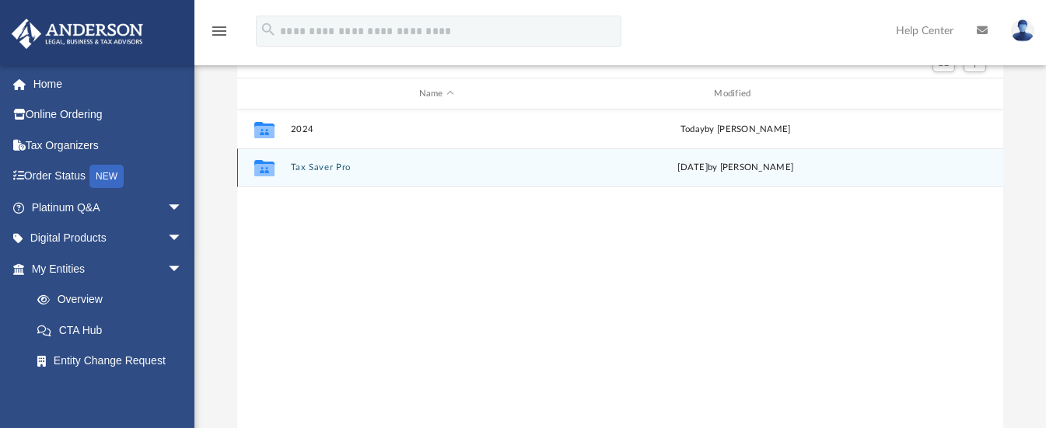
click at [312, 168] on button "Tax Saver Pro" at bounding box center [436, 168] width 292 height 10
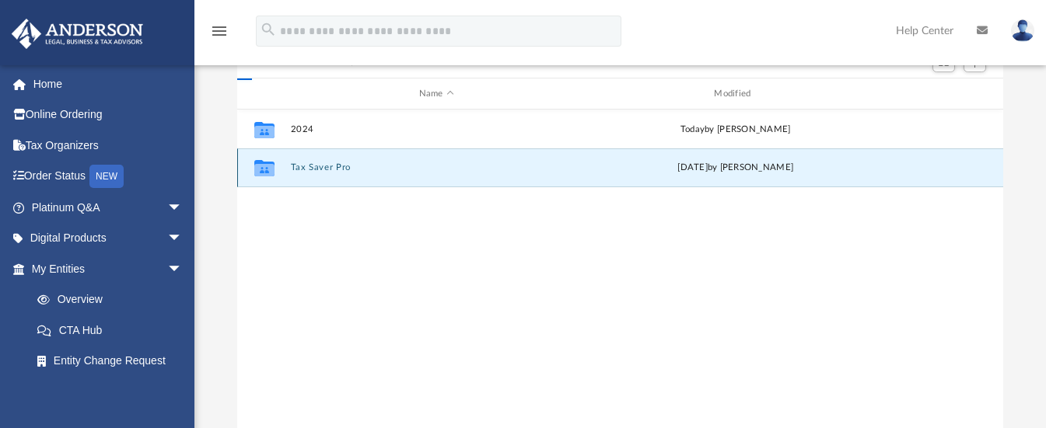
click at [312, 168] on button "Tax Saver Pro" at bounding box center [436, 168] width 292 height 10
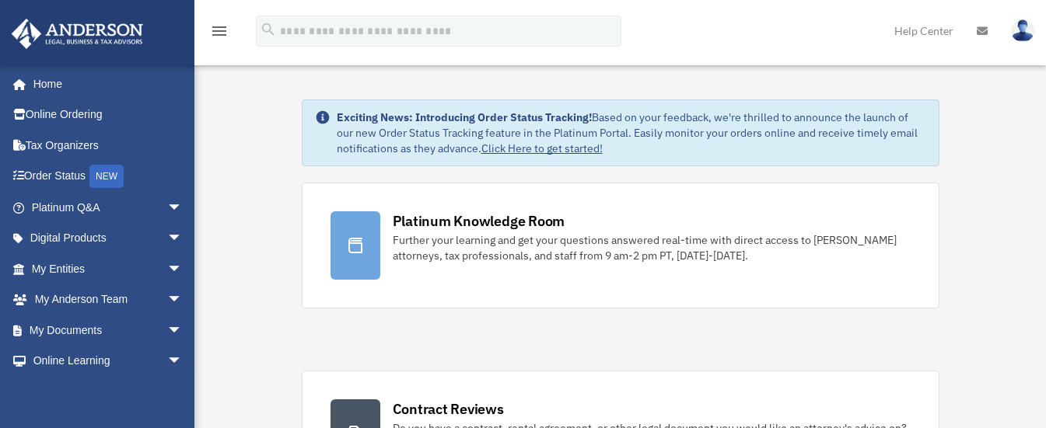
scroll to position [233, 0]
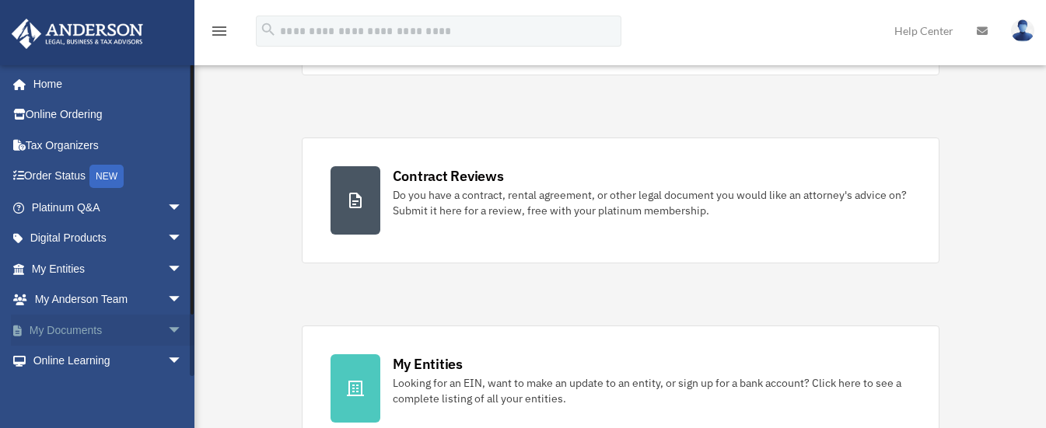
click at [65, 325] on link "My Documents arrow_drop_down" at bounding box center [108, 330] width 195 height 31
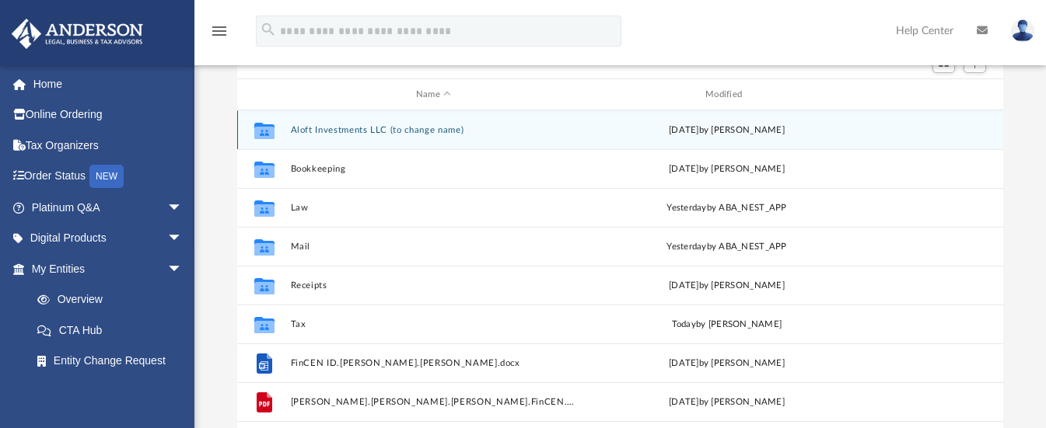
scroll to position [233, 0]
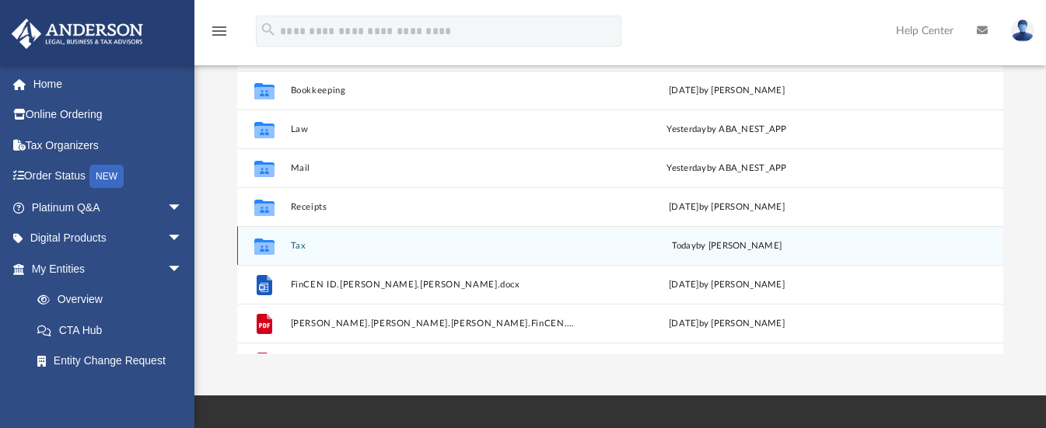
click at [292, 243] on button "Tax" at bounding box center [433, 246] width 286 height 10
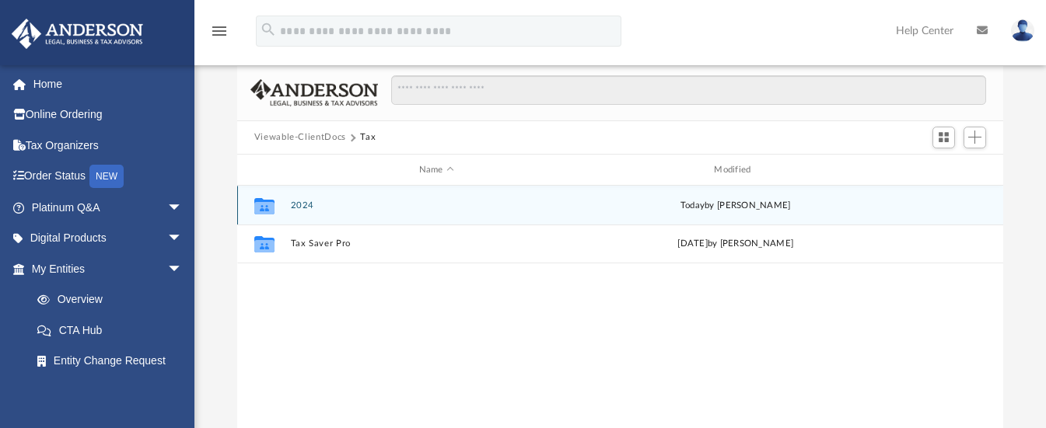
scroll to position [78, 0]
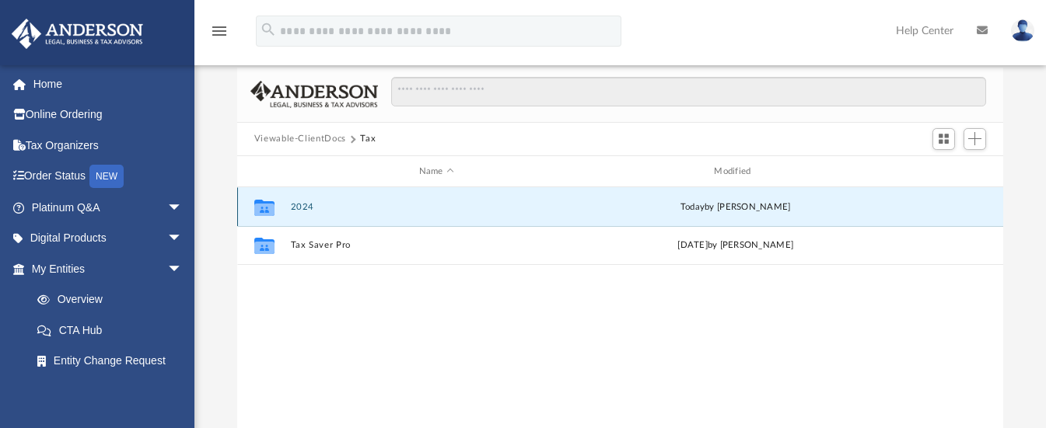
click at [306, 209] on button "2024" at bounding box center [436, 207] width 292 height 10
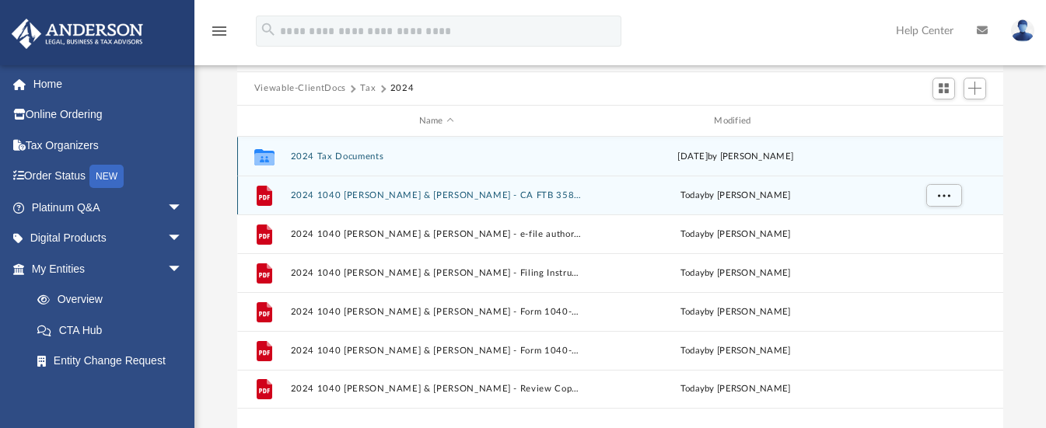
scroll to position [155, 0]
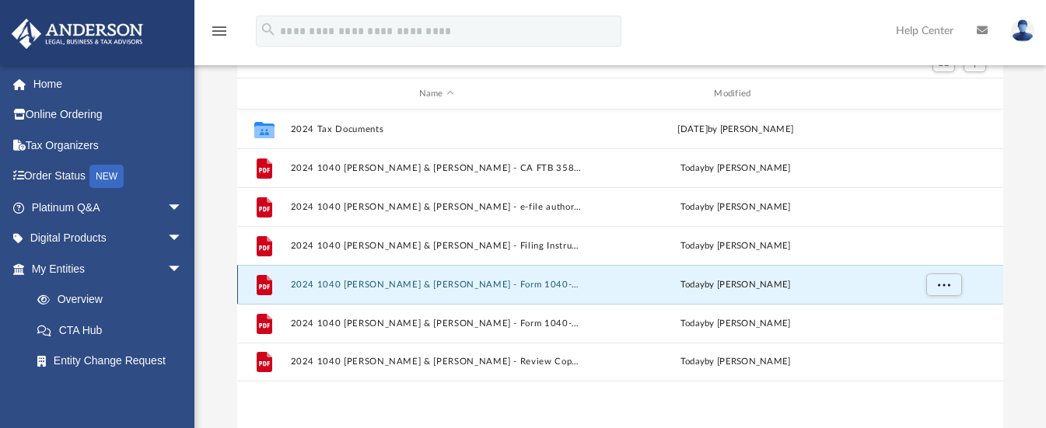
click at [314, 285] on button "2024 1040 [PERSON_NAME] & [PERSON_NAME] - Form 1040-ES Estimated Tax Payment.pdf" at bounding box center [436, 285] width 292 height 10
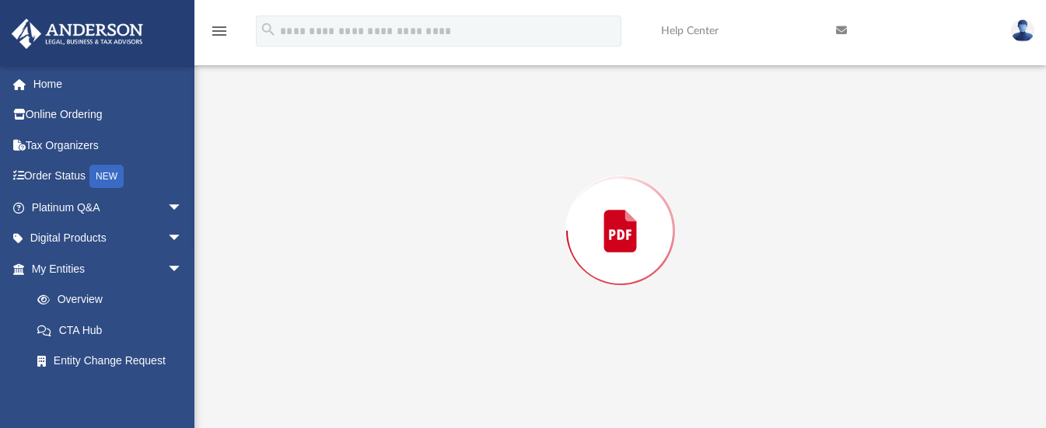
click at [314, 285] on div "Preview" at bounding box center [620, 230] width 766 height 401
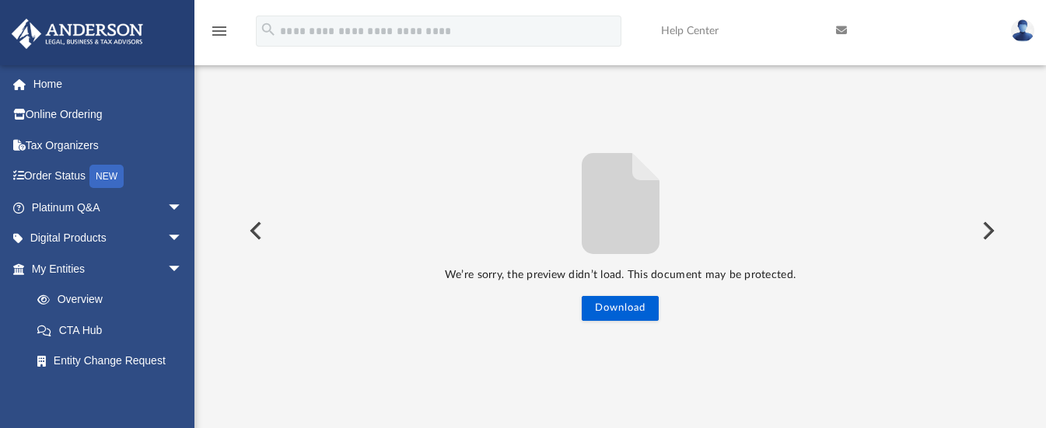
scroll to position [159, 0]
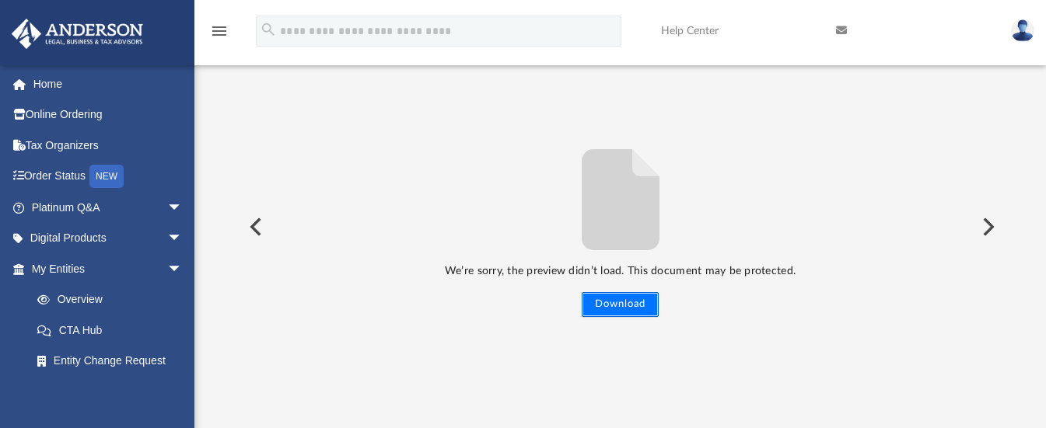
click at [614, 307] on button "Download" at bounding box center [619, 304] width 77 height 25
click at [254, 225] on button "Preview" at bounding box center [254, 227] width 34 height 44
click at [986, 224] on button "Preview" at bounding box center [986, 227] width 34 height 44
click at [990, 224] on button "Preview" at bounding box center [986, 227] width 34 height 44
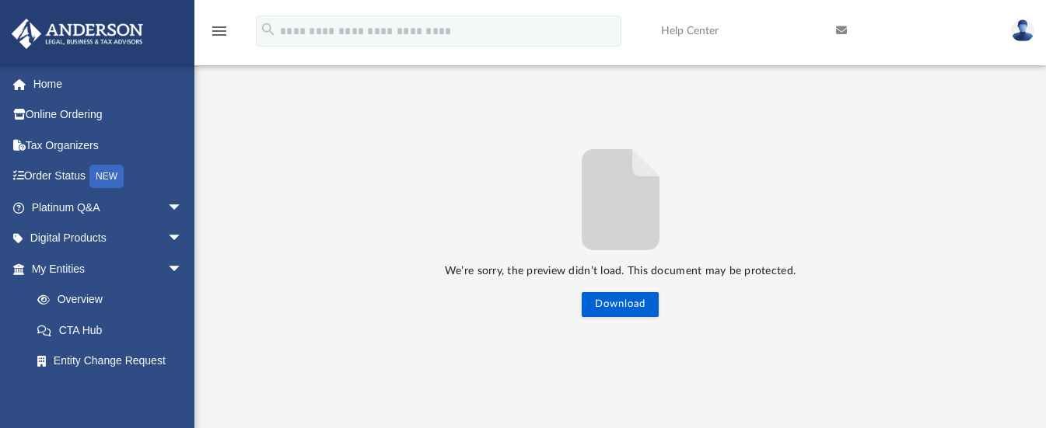
click at [990, 224] on div "We’re sorry, the preview didn’t load. This document may be protected. Download" at bounding box center [620, 228] width 766 height 180
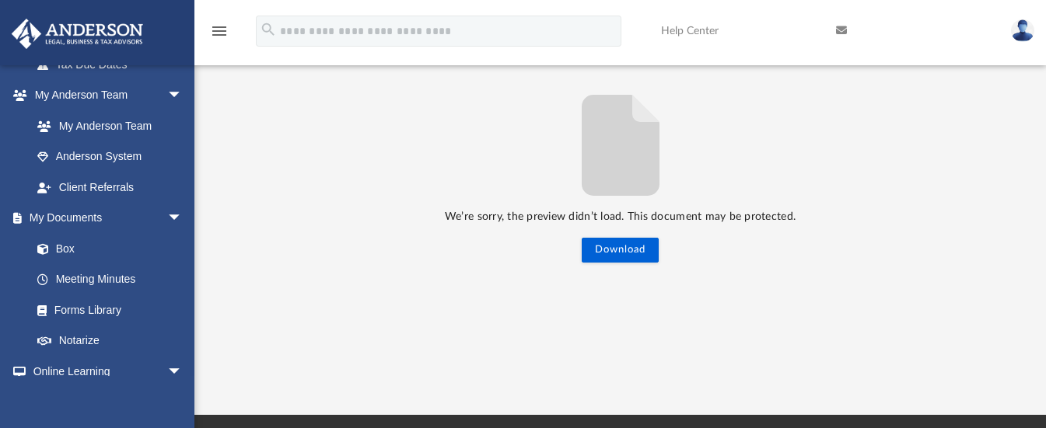
scroll to position [315, 0]
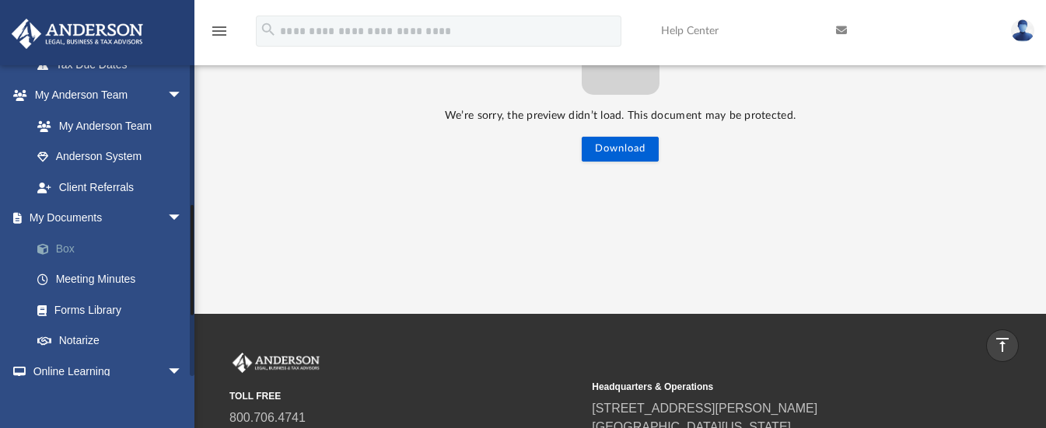
click at [61, 248] on link "Box" at bounding box center [114, 248] width 184 height 31
click at [64, 209] on link "My Documents arrow_drop_down" at bounding box center [108, 218] width 195 height 31
click at [71, 245] on link "Box" at bounding box center [114, 248] width 184 height 31
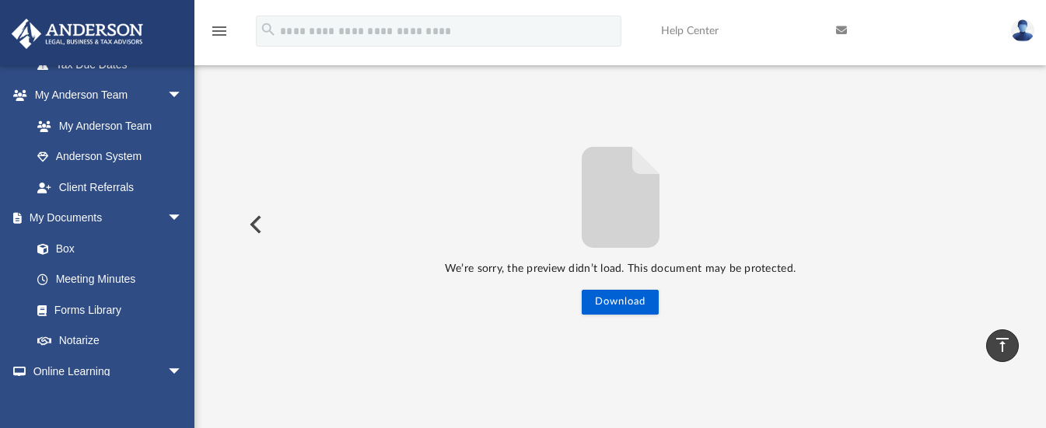
scroll to position [0, 0]
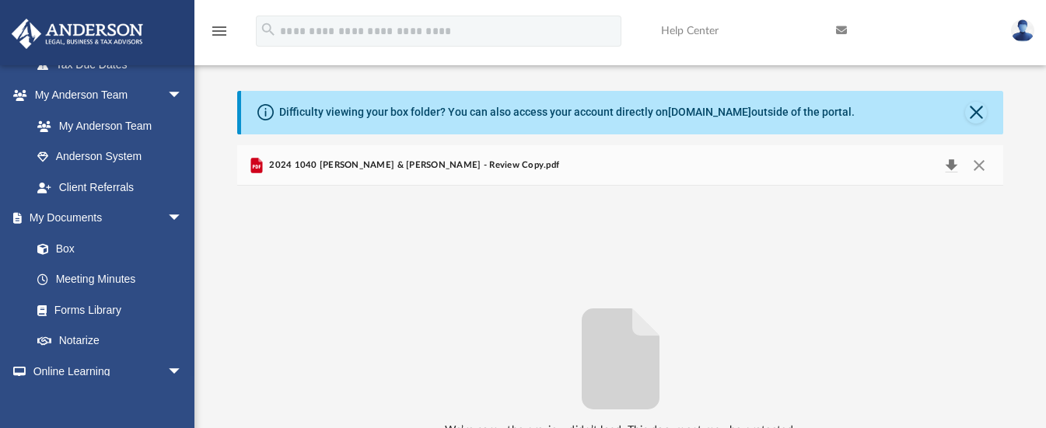
click at [951, 169] on button "Download" at bounding box center [951, 166] width 28 height 22
click at [952, 162] on button "Download" at bounding box center [951, 166] width 28 height 22
click at [77, 218] on link "My Documents arrow_drop_down" at bounding box center [108, 218] width 195 height 31
